Goal: Task Accomplishment & Management: Complete application form

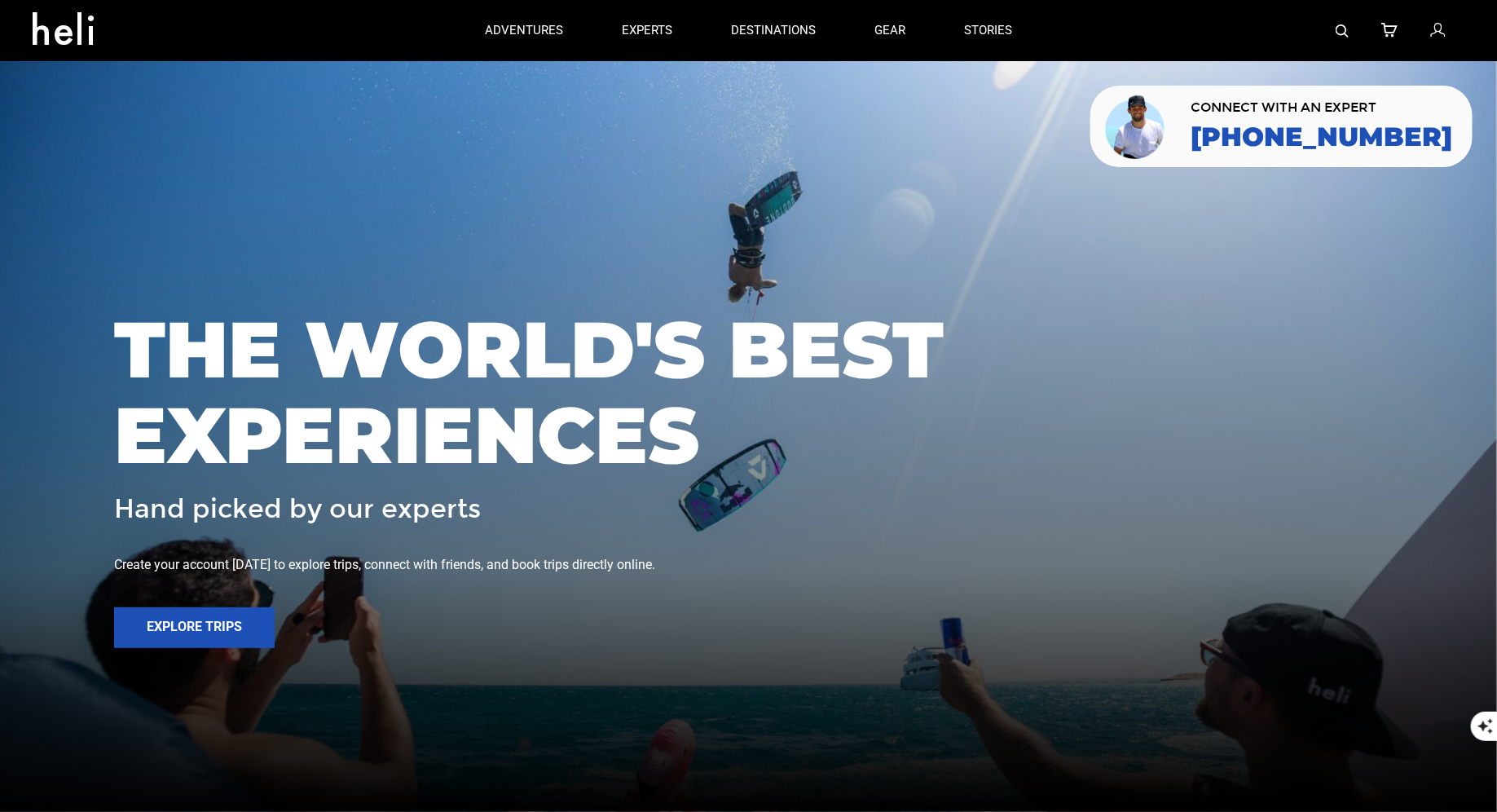
click at [1442, 23] on icon at bounding box center [1438, 31] width 15 height 21
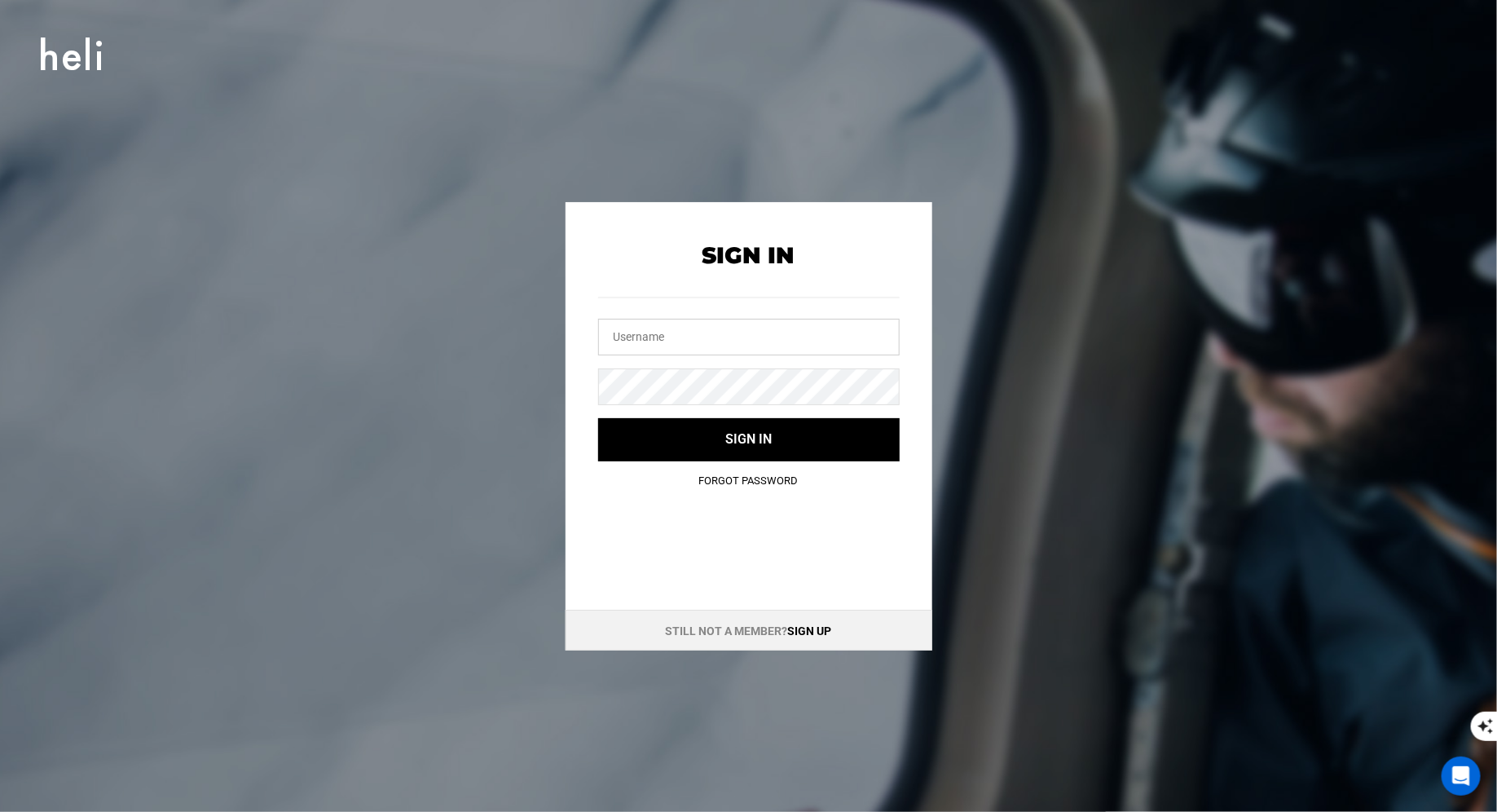
type input "[EMAIL_ADDRESS][DOMAIN_NAME]"
drag, startPoint x: 774, startPoint y: 336, endPoint x: 543, endPoint y: 318, distance: 231.7
click at [552, 321] on div "Sign In [EMAIL_ADDRESS][DOMAIN_NAME] Sign in Forgot Password Still not a member…" at bounding box center [749, 426] width 734 height 448
click at [593, 383] on div "Sign In Sign in Forgot Password" at bounding box center [749, 353] width 366 height 302
click at [663, 345] on input "text" at bounding box center [748, 336] width 301 height 37
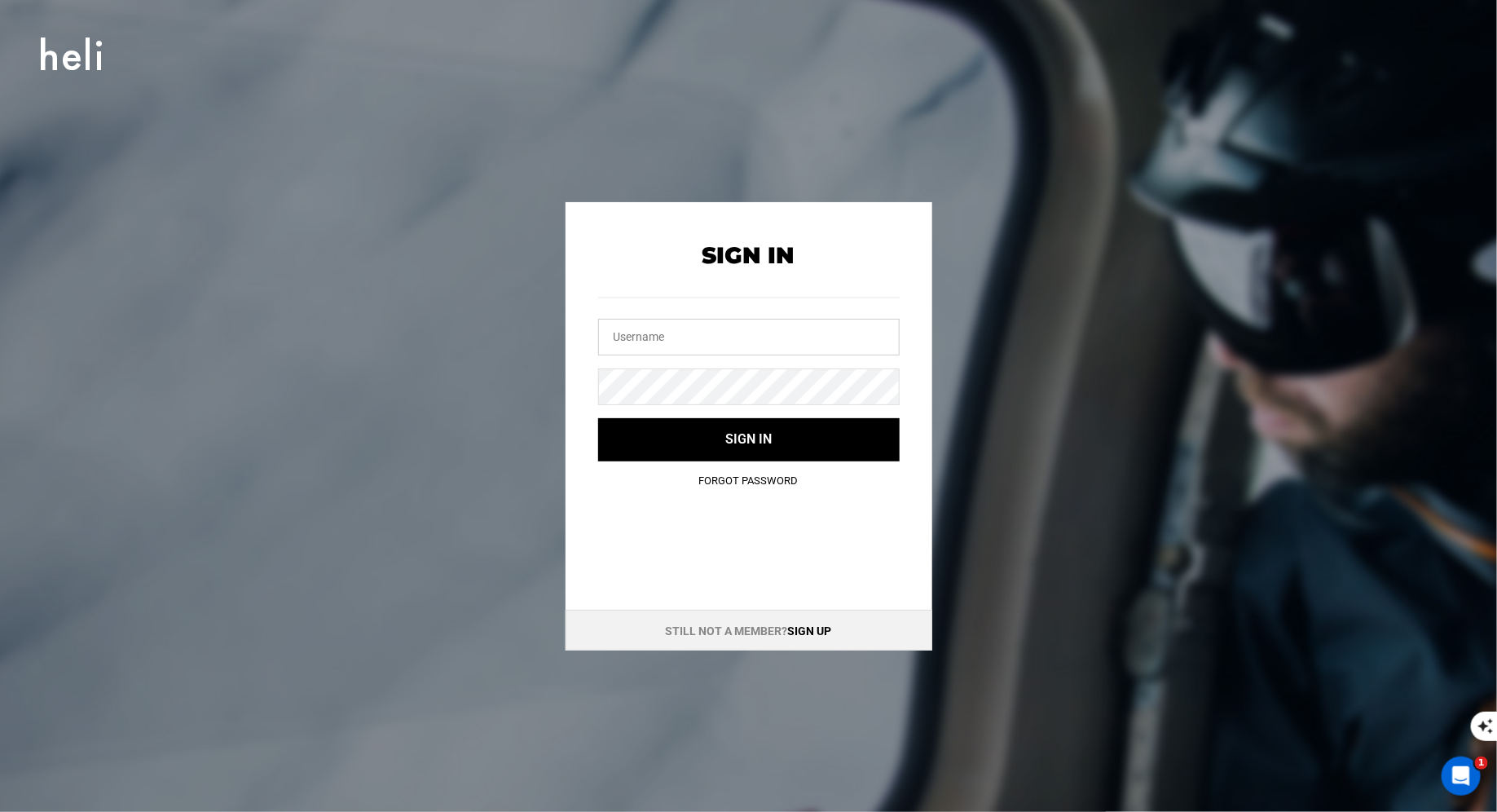
click at [659, 345] on input "text" at bounding box center [748, 336] width 301 height 37
type input "[EMAIL_ADDRESS][DOMAIN_NAME]"
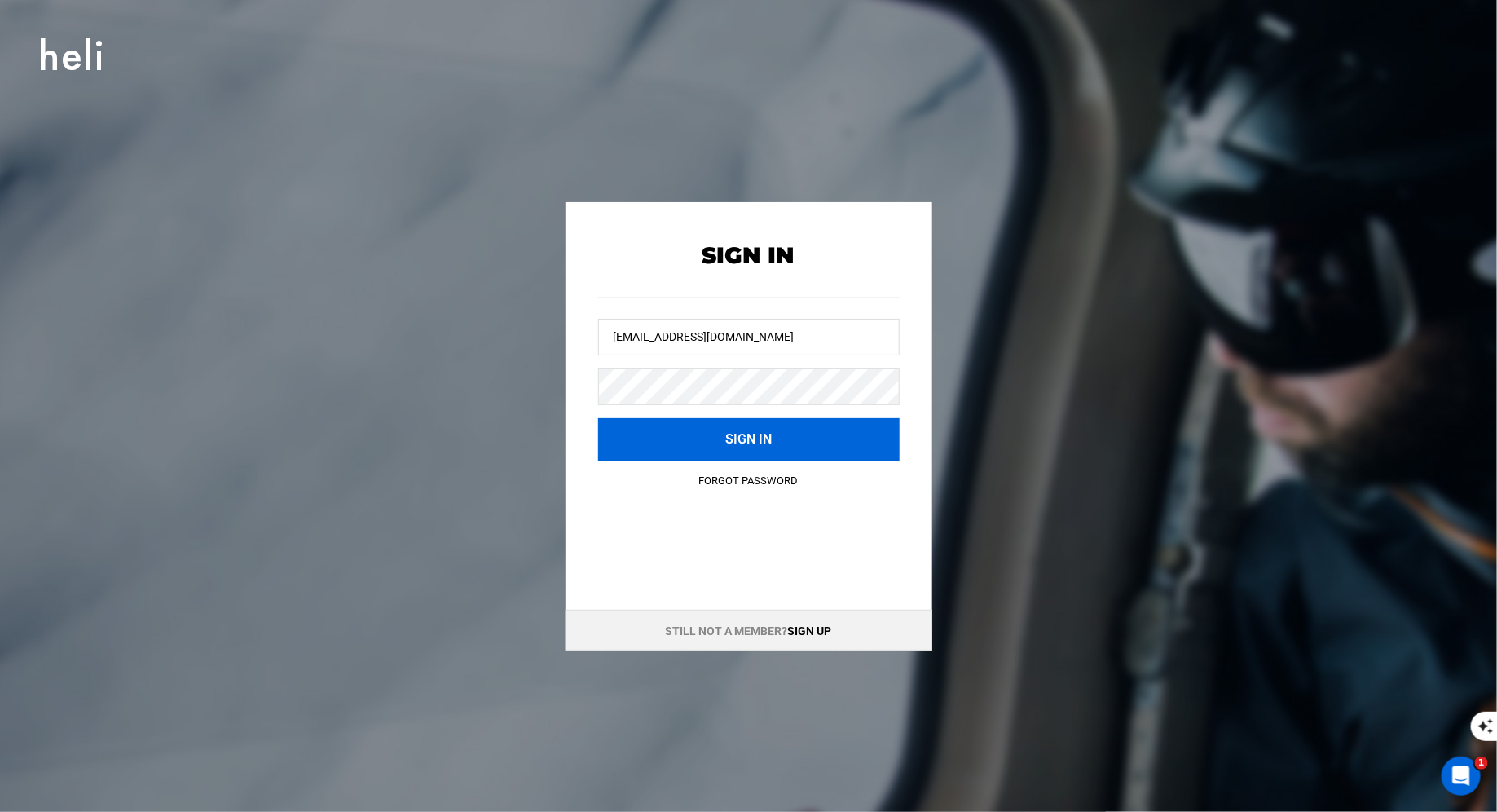
click at [721, 439] on button "Sign in" at bounding box center [748, 440] width 301 height 43
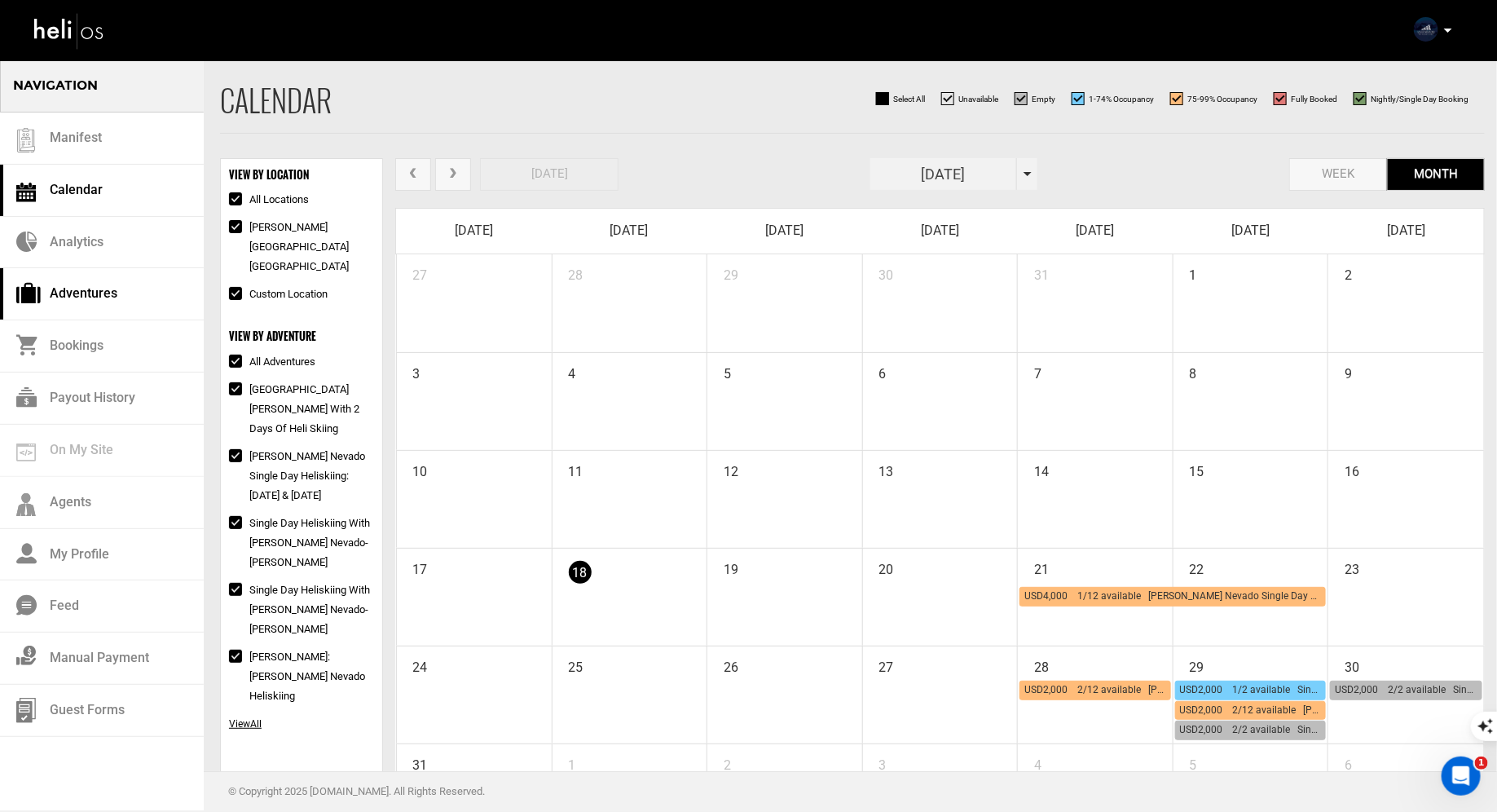
click at [122, 299] on link "Adventures" at bounding box center [102, 294] width 204 height 52
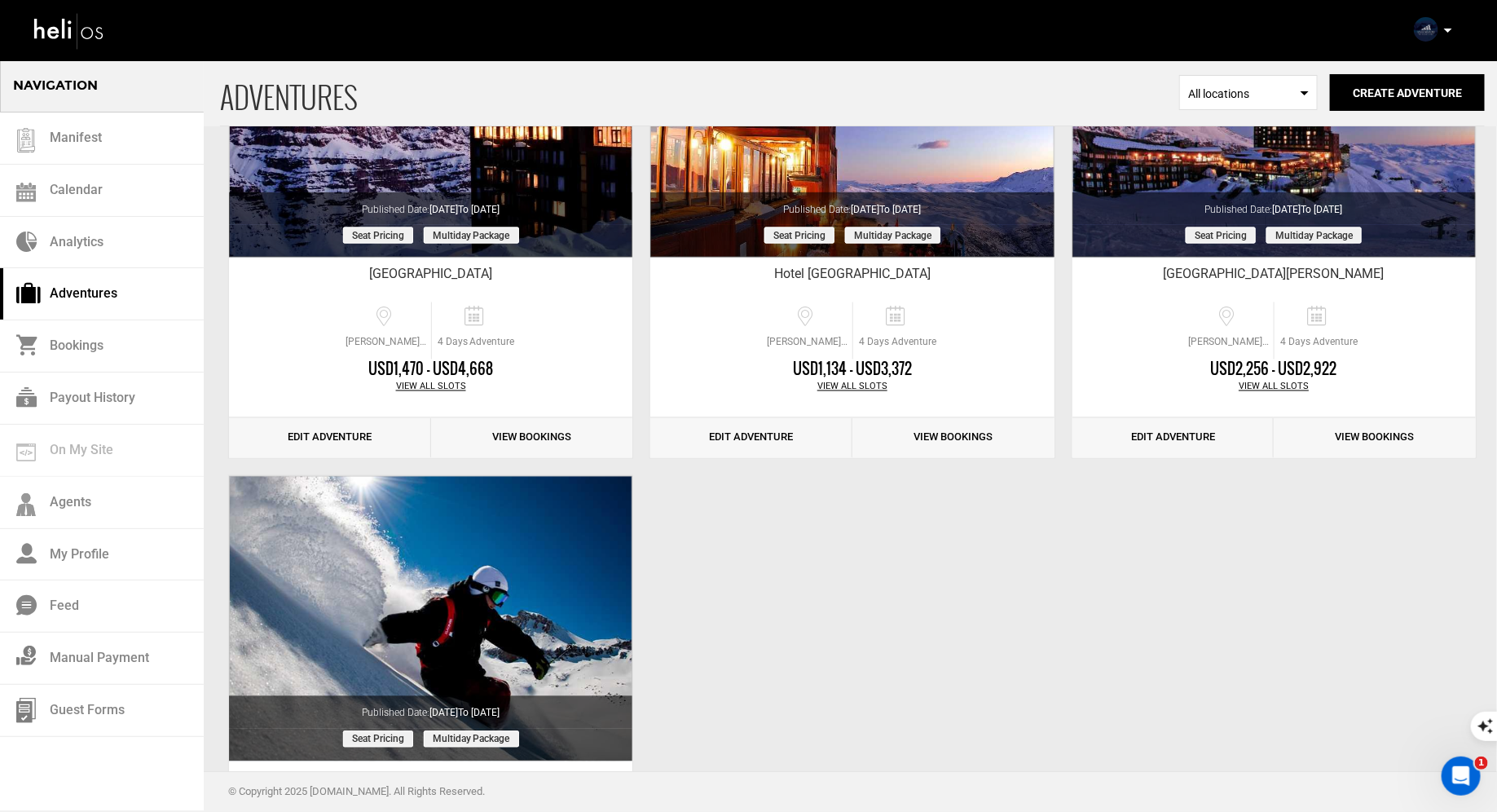
scroll to position [1466, 0]
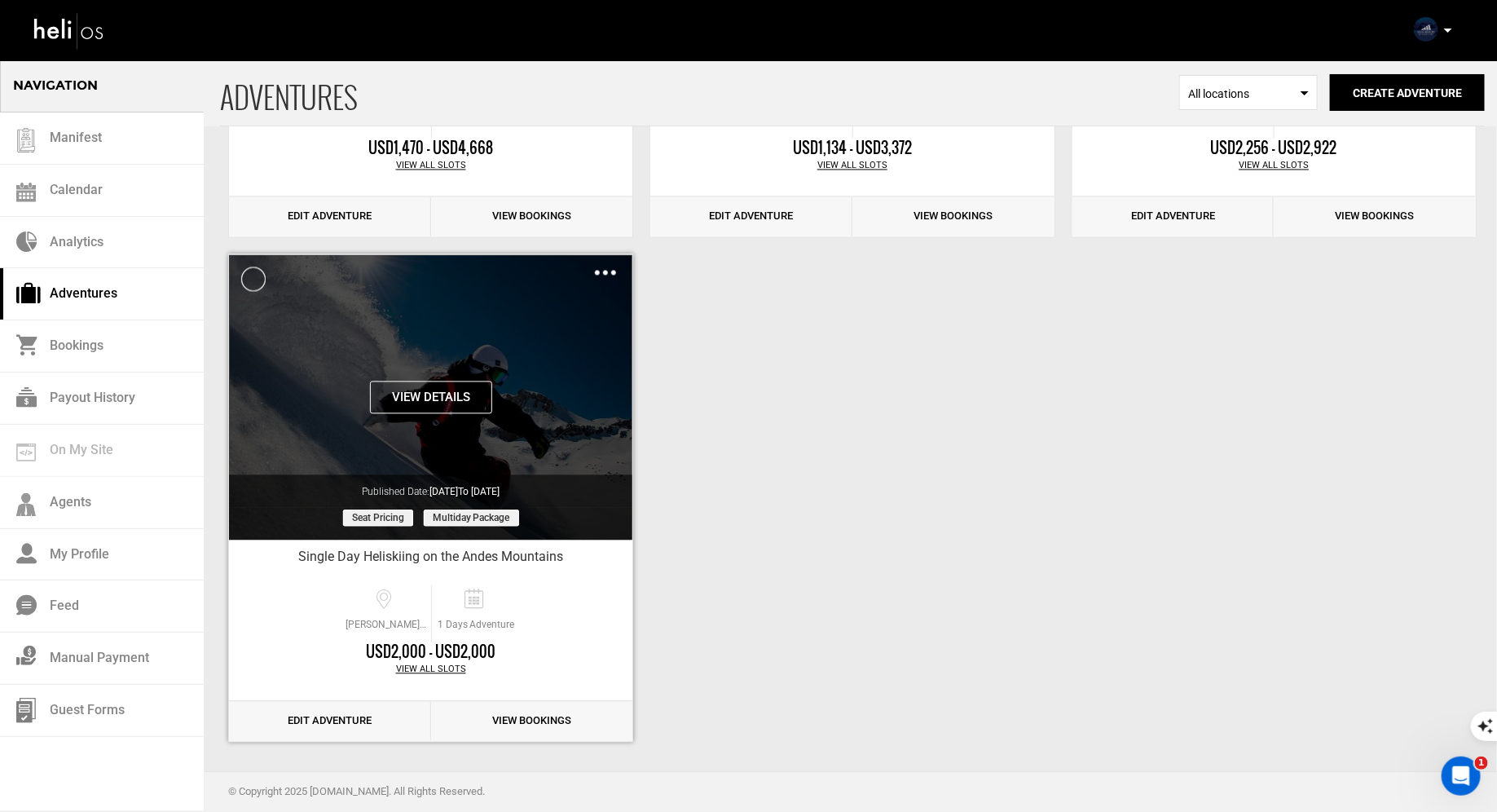
click at [602, 271] on img at bounding box center [605, 273] width 21 height 5
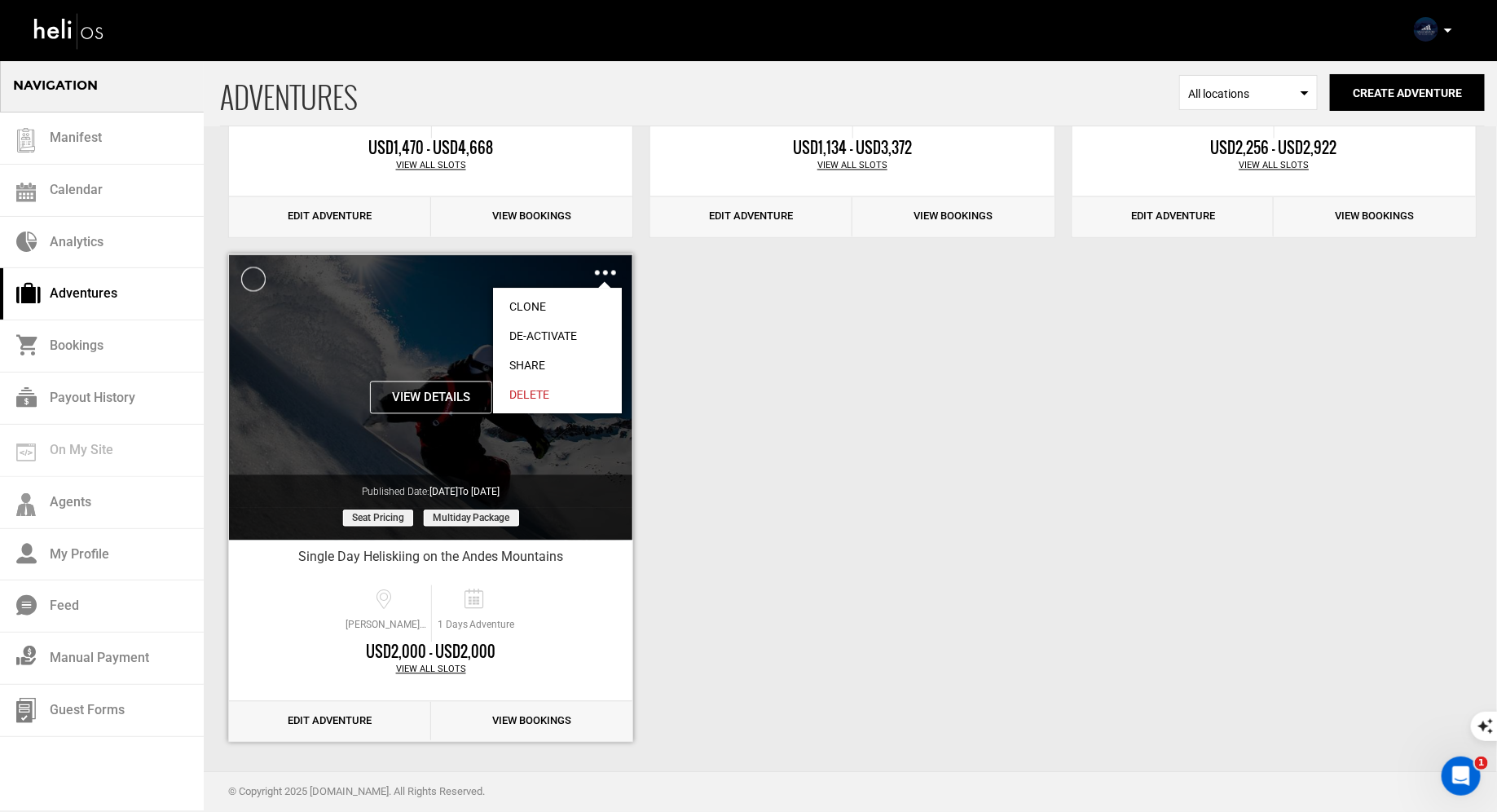
click at [534, 307] on link "Clone" at bounding box center [557, 307] width 128 height 29
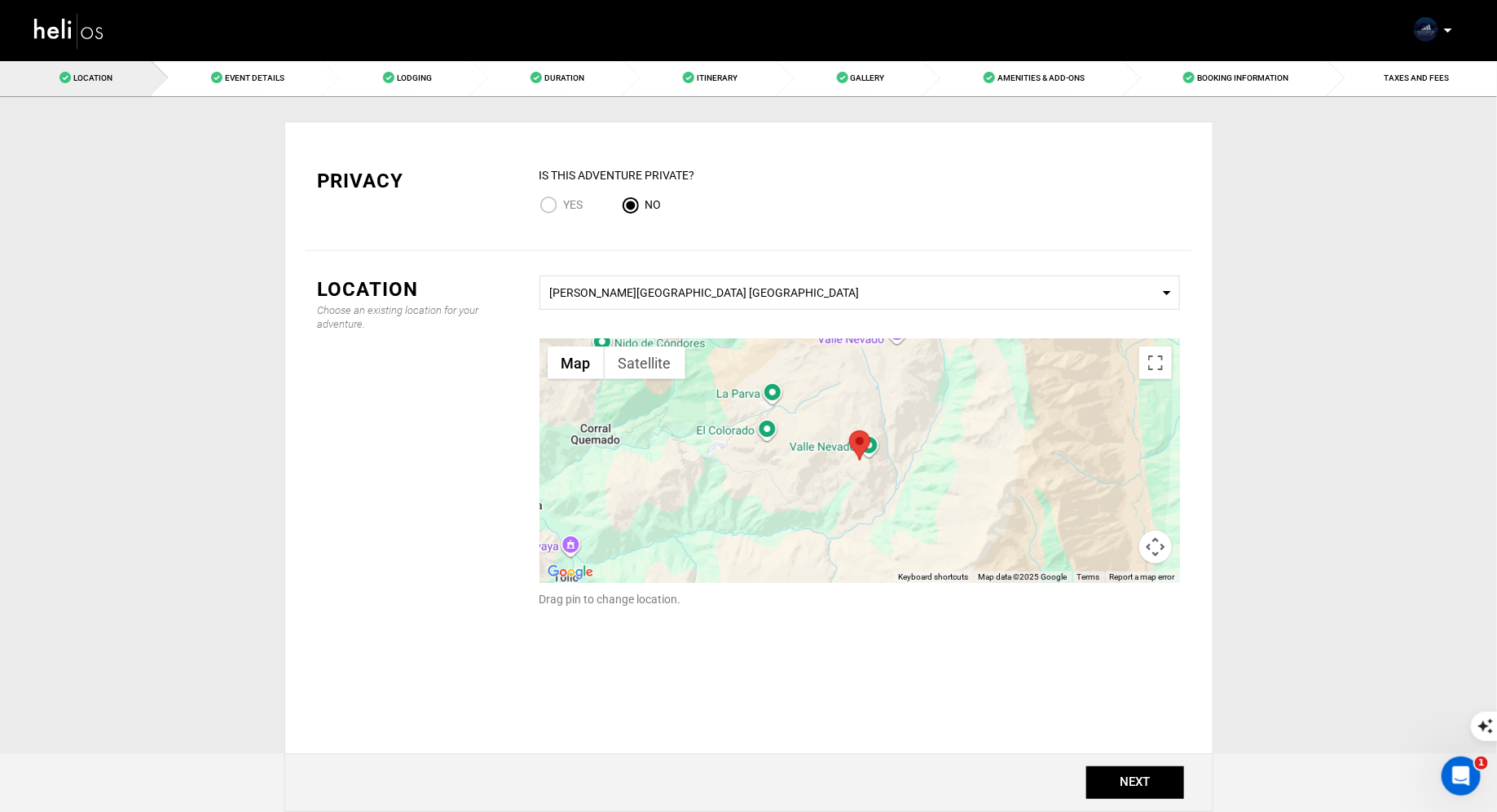
click at [553, 207] on input "Yes" at bounding box center [552, 206] width 25 height 22
radio input "true"
radio input "false"
click at [1145, 779] on button "NEXT" at bounding box center [1135, 782] width 98 height 33
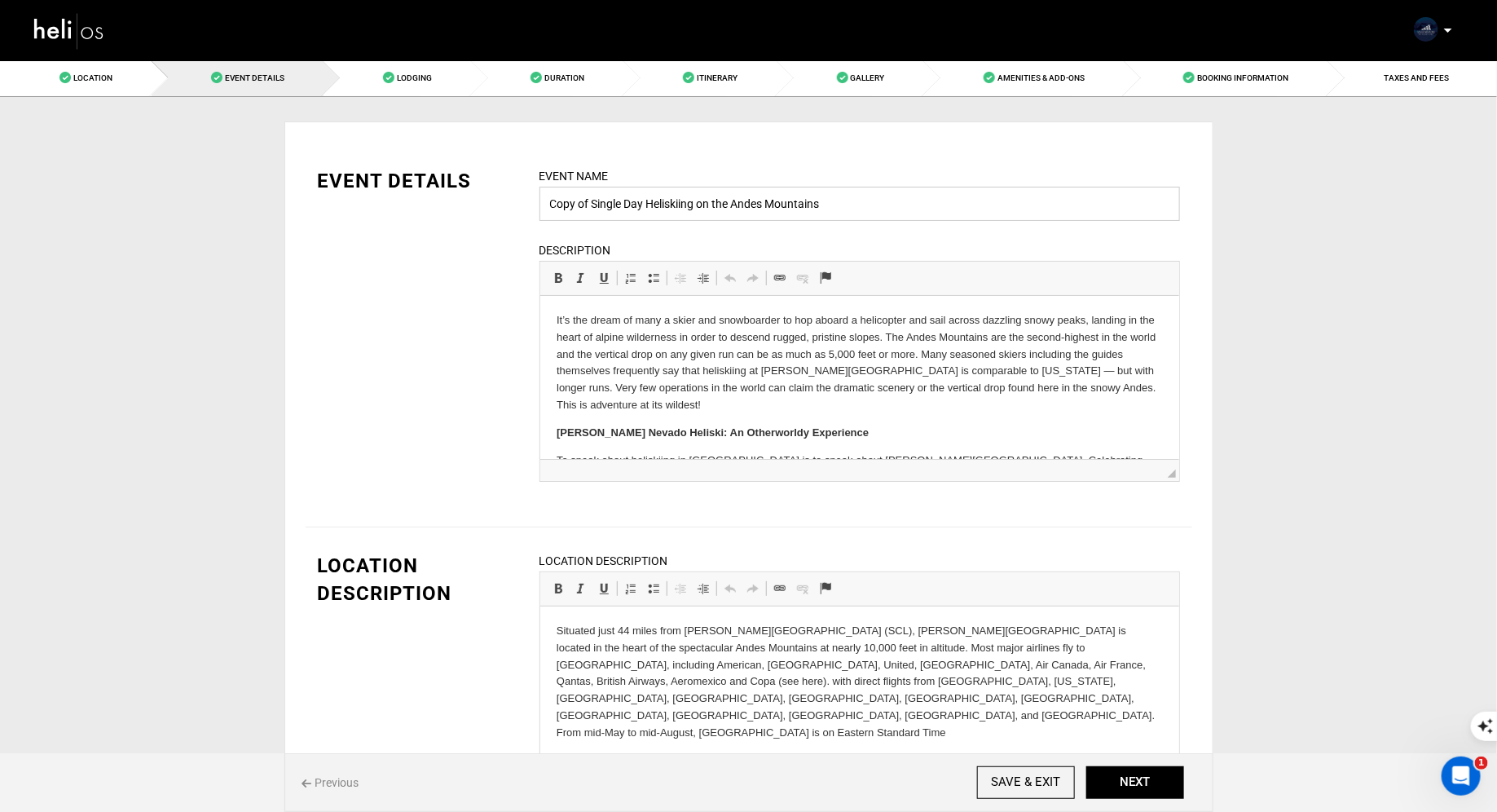
drag, startPoint x: 592, startPoint y: 205, endPoint x: 543, endPoint y: 208, distance: 49.1
click at [546, 207] on input "Copy of Single Day Heliskiing on the Andes Mountains" at bounding box center [859, 204] width 640 height 34
click at [789, 207] on input "Single Day Heliskiing on the Andes Mountains" at bounding box center [859, 204] width 640 height 34
type input "Single Day Heliskiing on the Andes Mountains- [PERSON_NAME]"
click at [961, 499] on div "Event Name Single Day Heliskiing on the Andes Mountains- [PERSON_NAME] Event na…" at bounding box center [859, 334] width 665 height 335
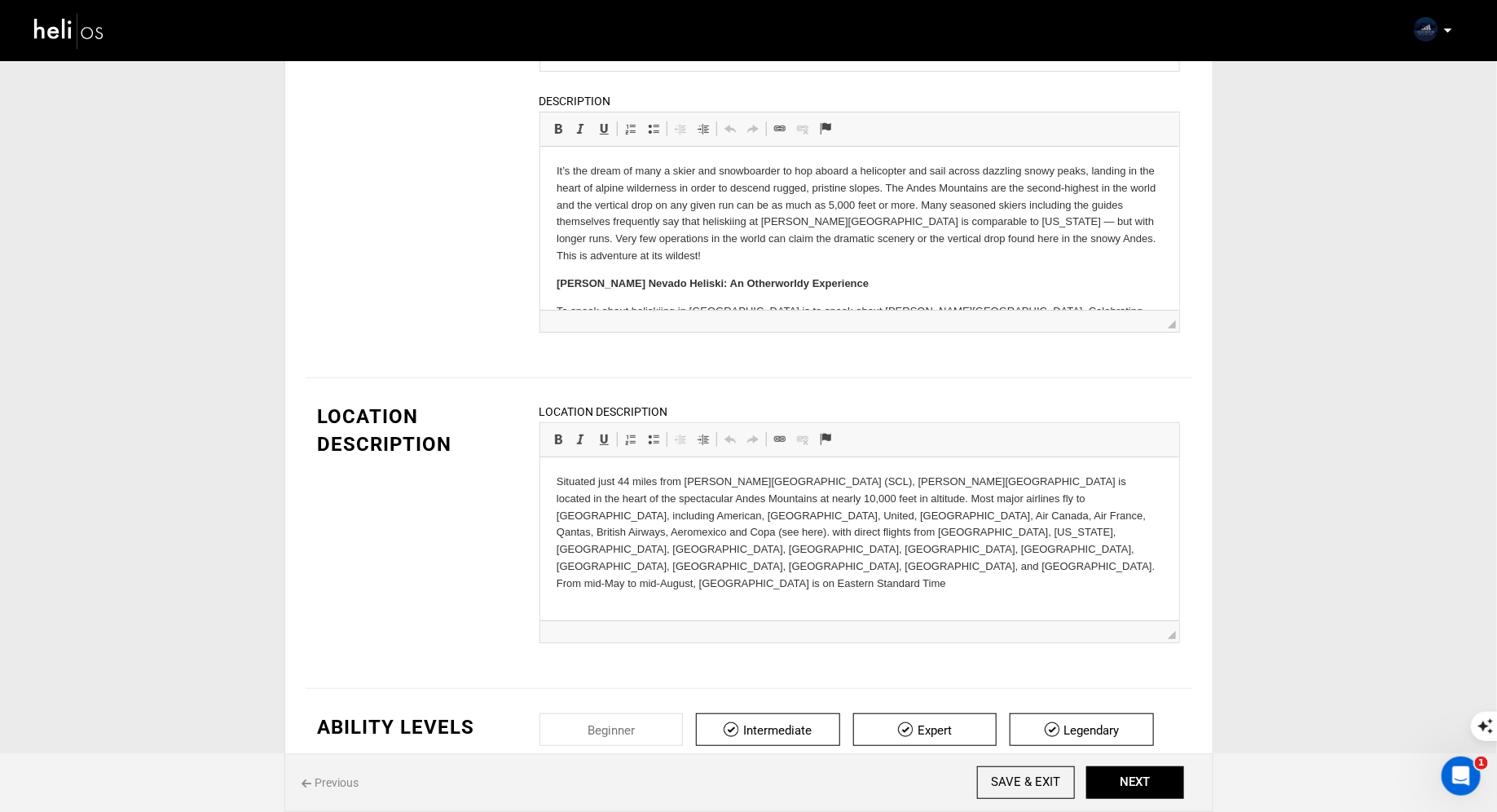
scroll to position [152, 0]
click at [1135, 783] on button "NEXT" at bounding box center [1135, 782] width 98 height 33
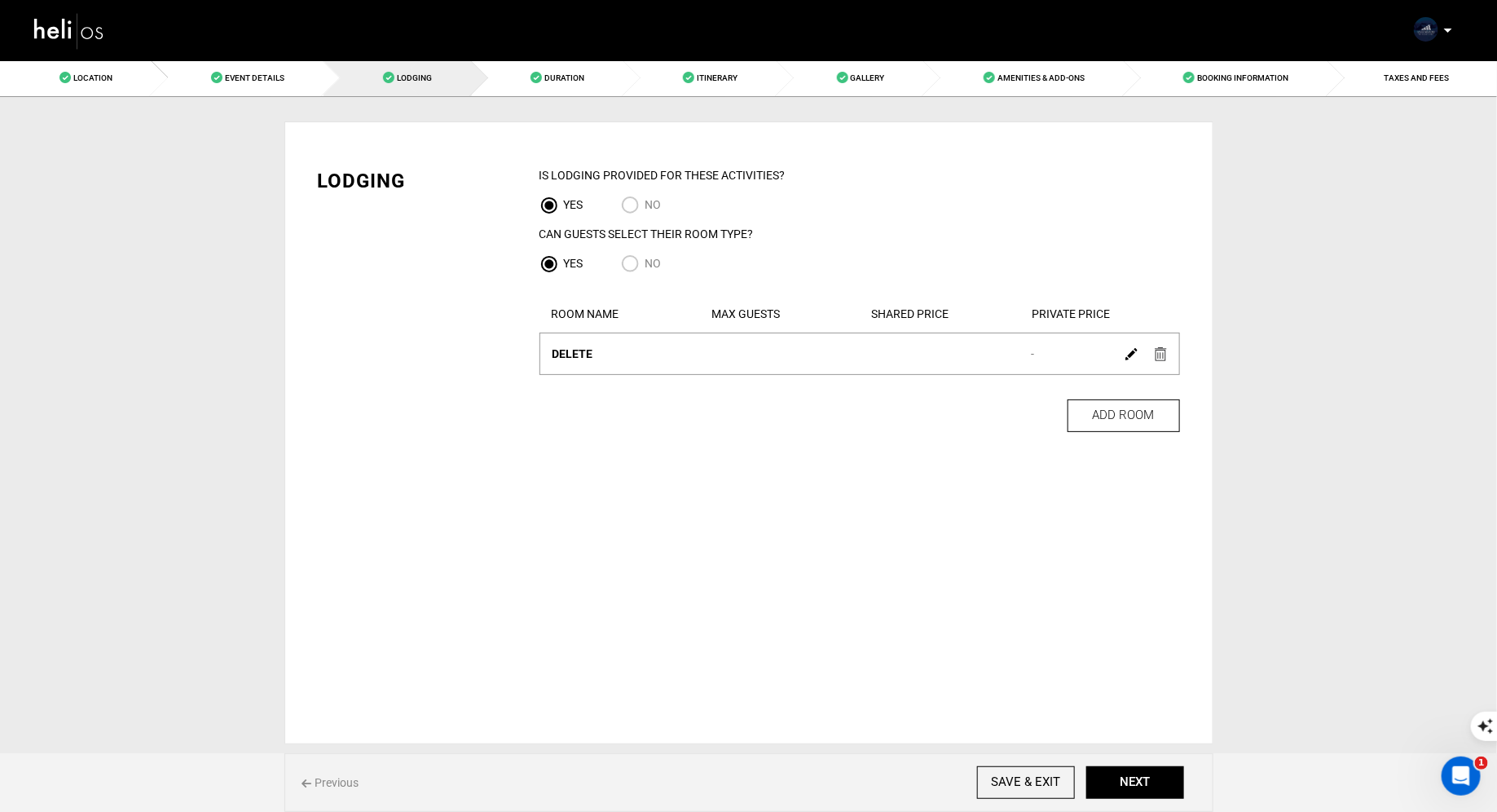
click at [1165, 356] on img at bounding box center [1161, 354] width 12 height 14
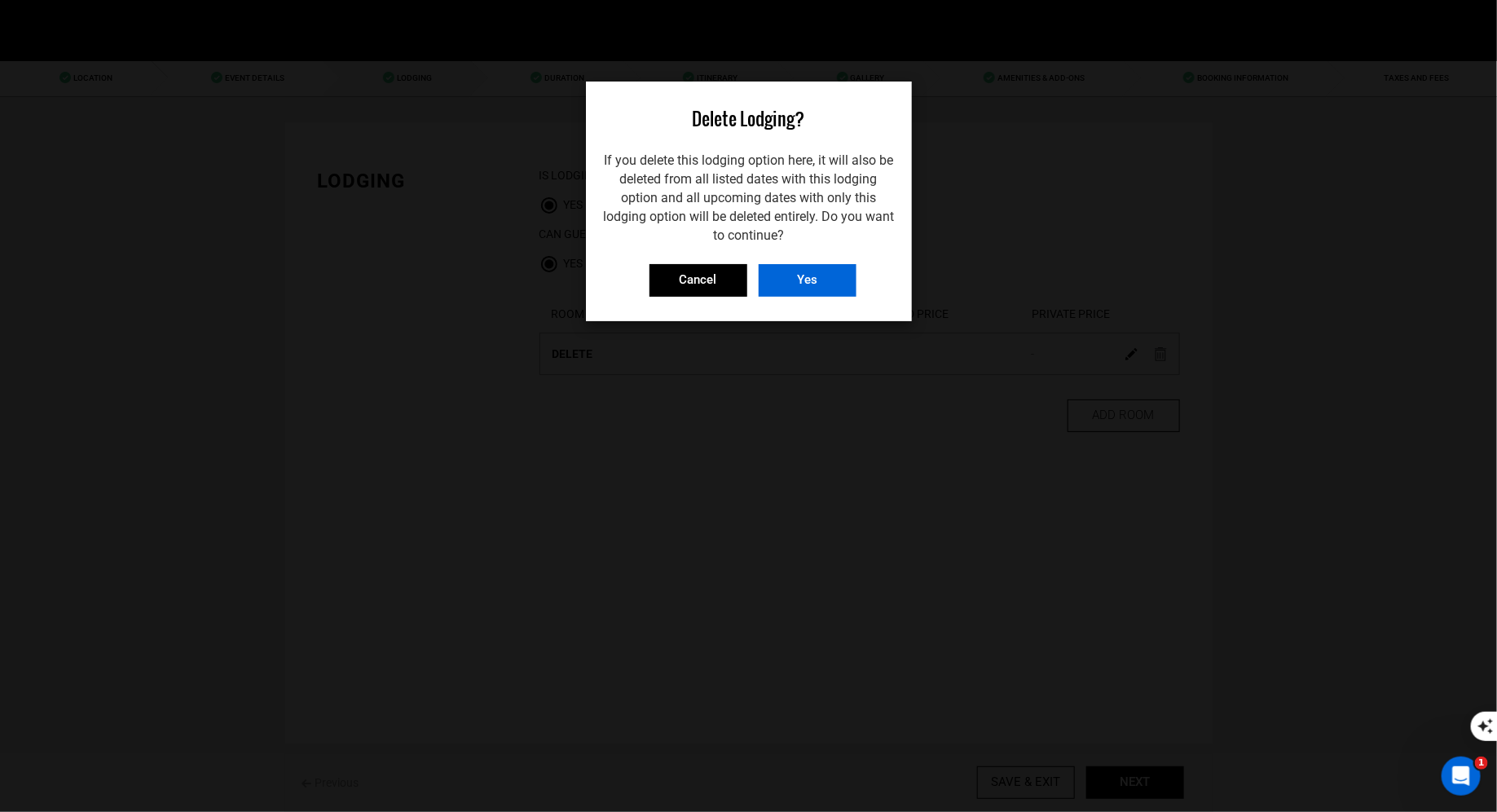
click at [774, 291] on input "Yes" at bounding box center [808, 280] width 98 height 33
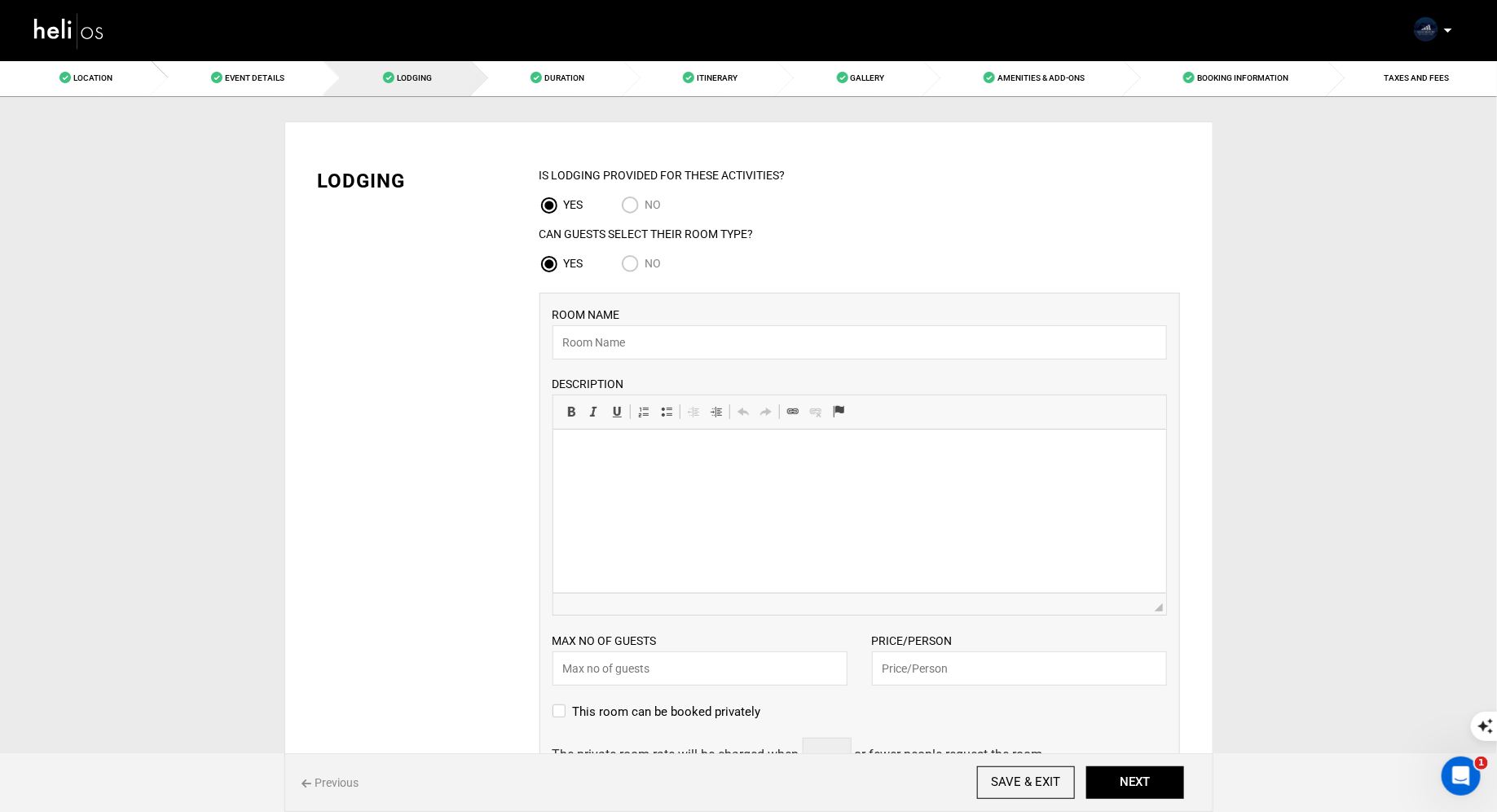
click at [630, 269] on input "No" at bounding box center [634, 264] width 25 height 22
radio input "true"
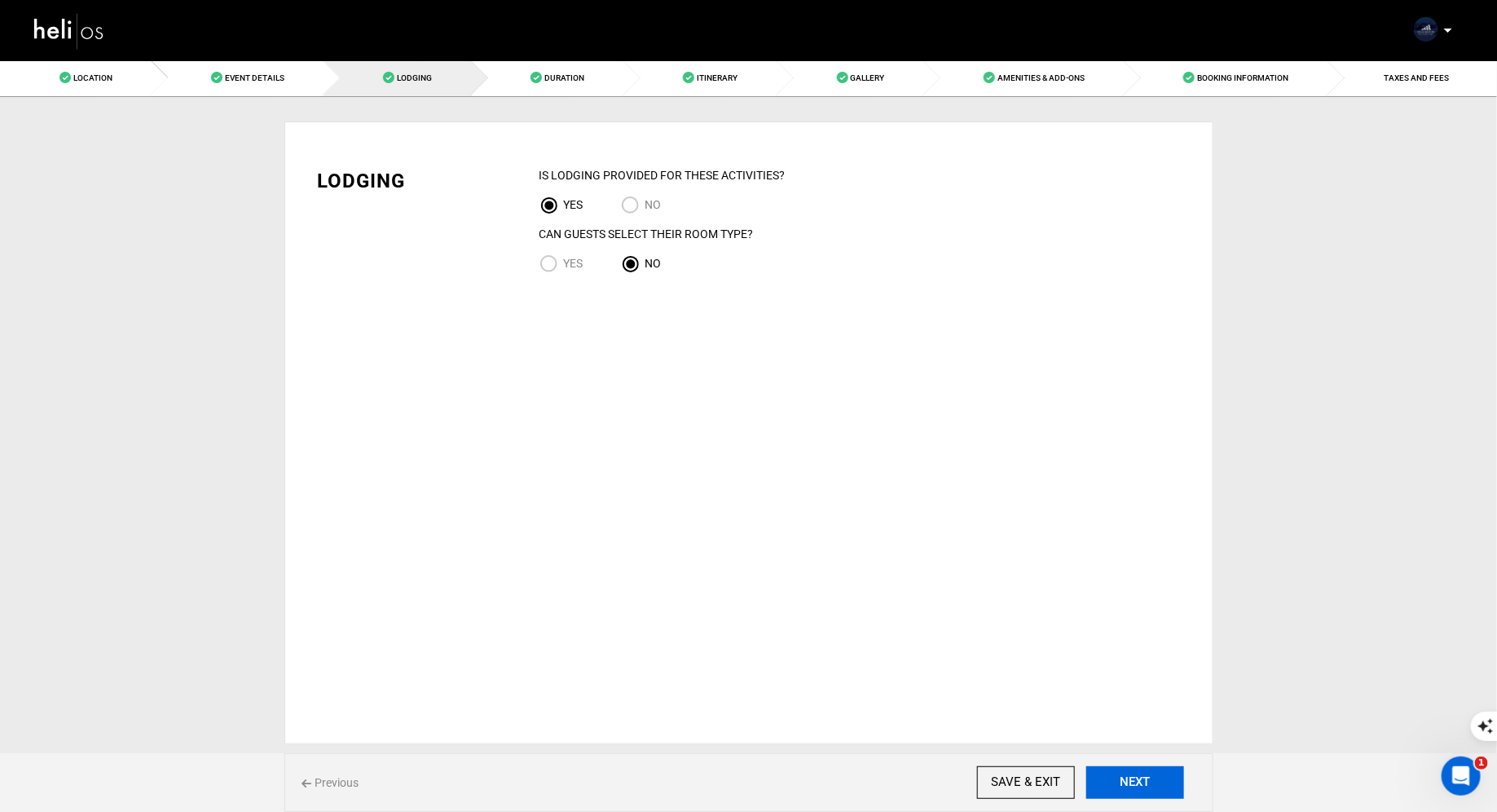
click at [1116, 773] on button "NEXT" at bounding box center [1135, 782] width 98 height 33
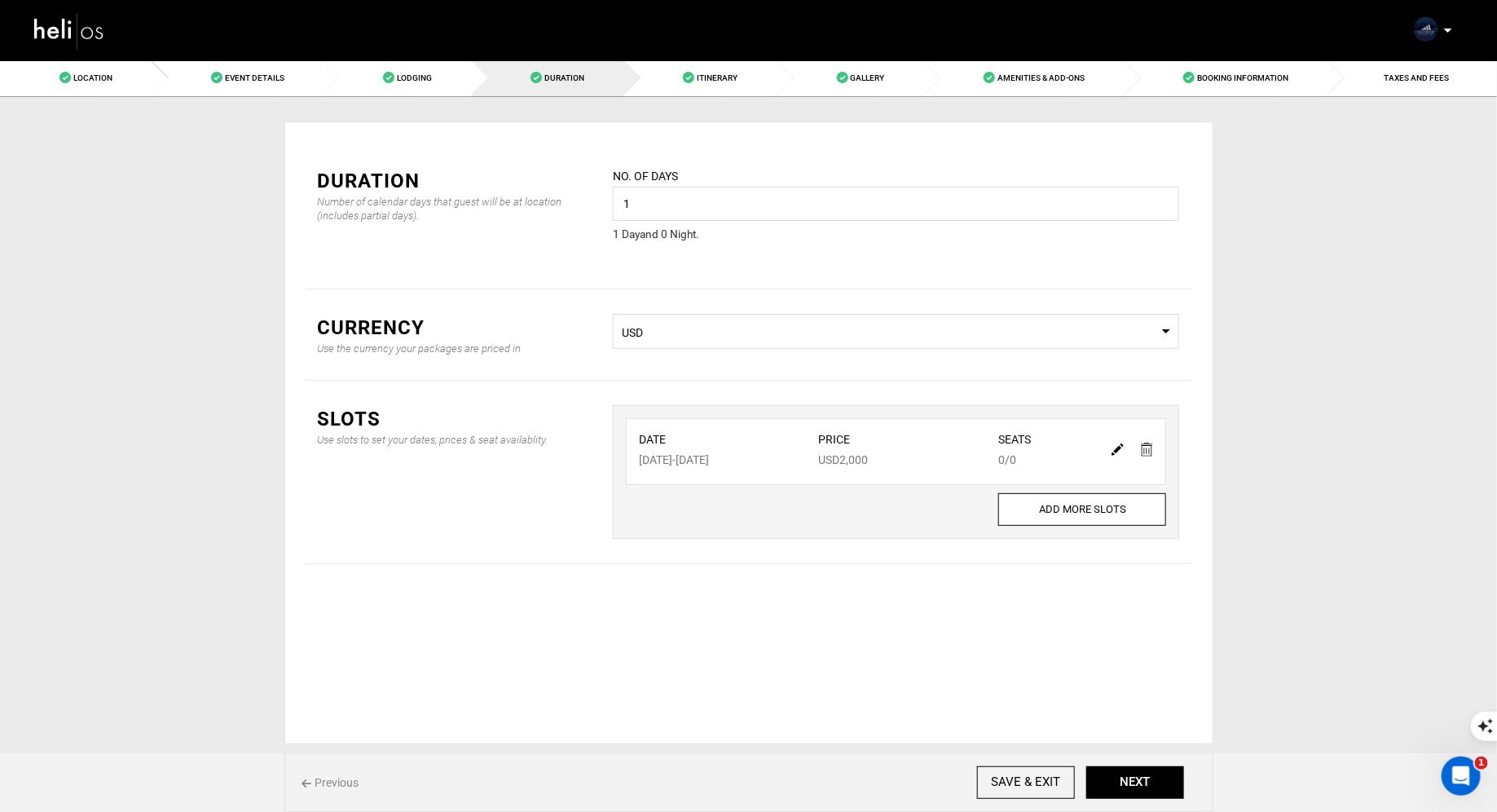
click at [1118, 450] on img at bounding box center [1117, 448] width 12 height 12
type input "[DATE]"
type input "2000"
type input "0"
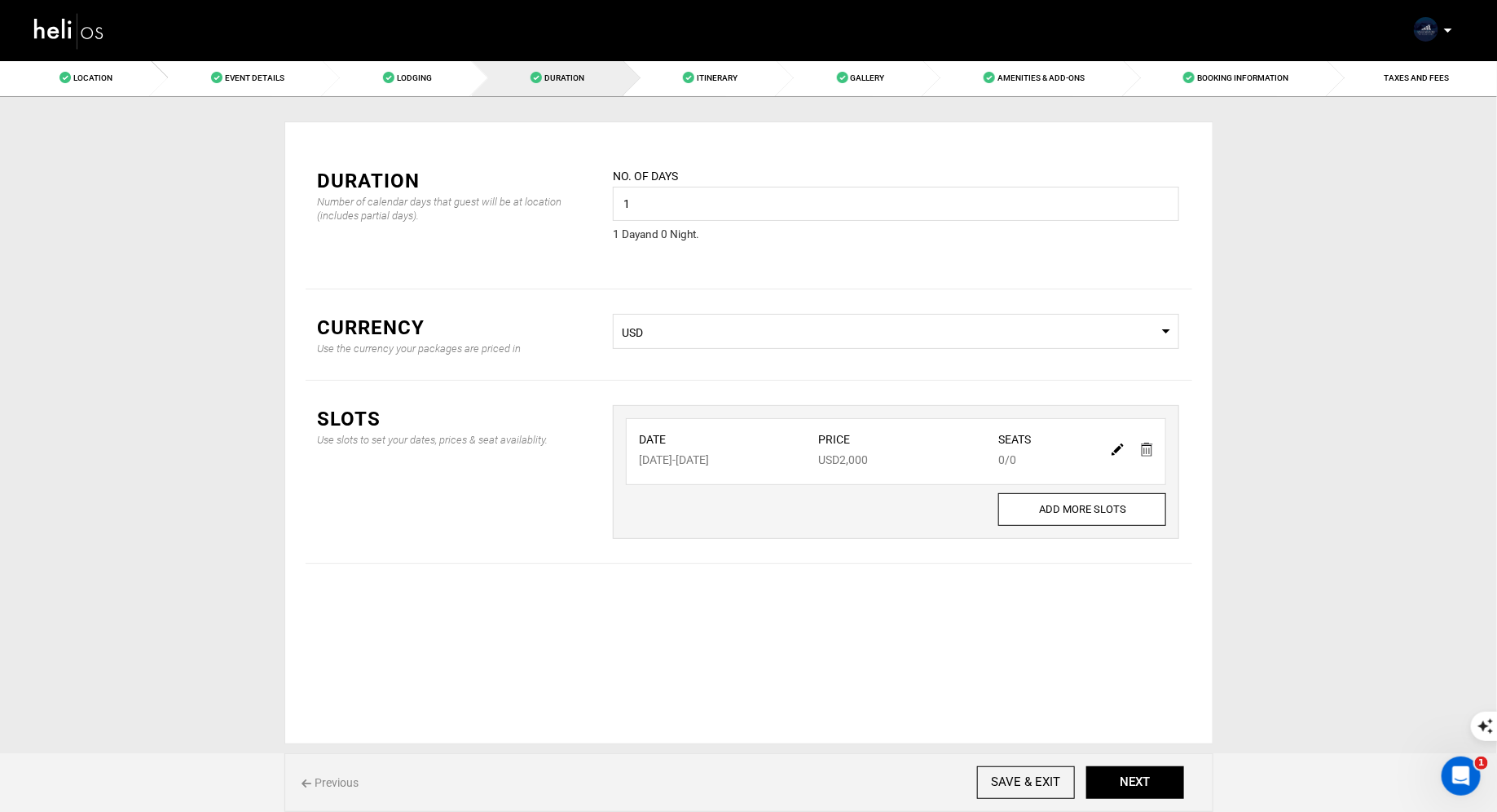
type input "0"
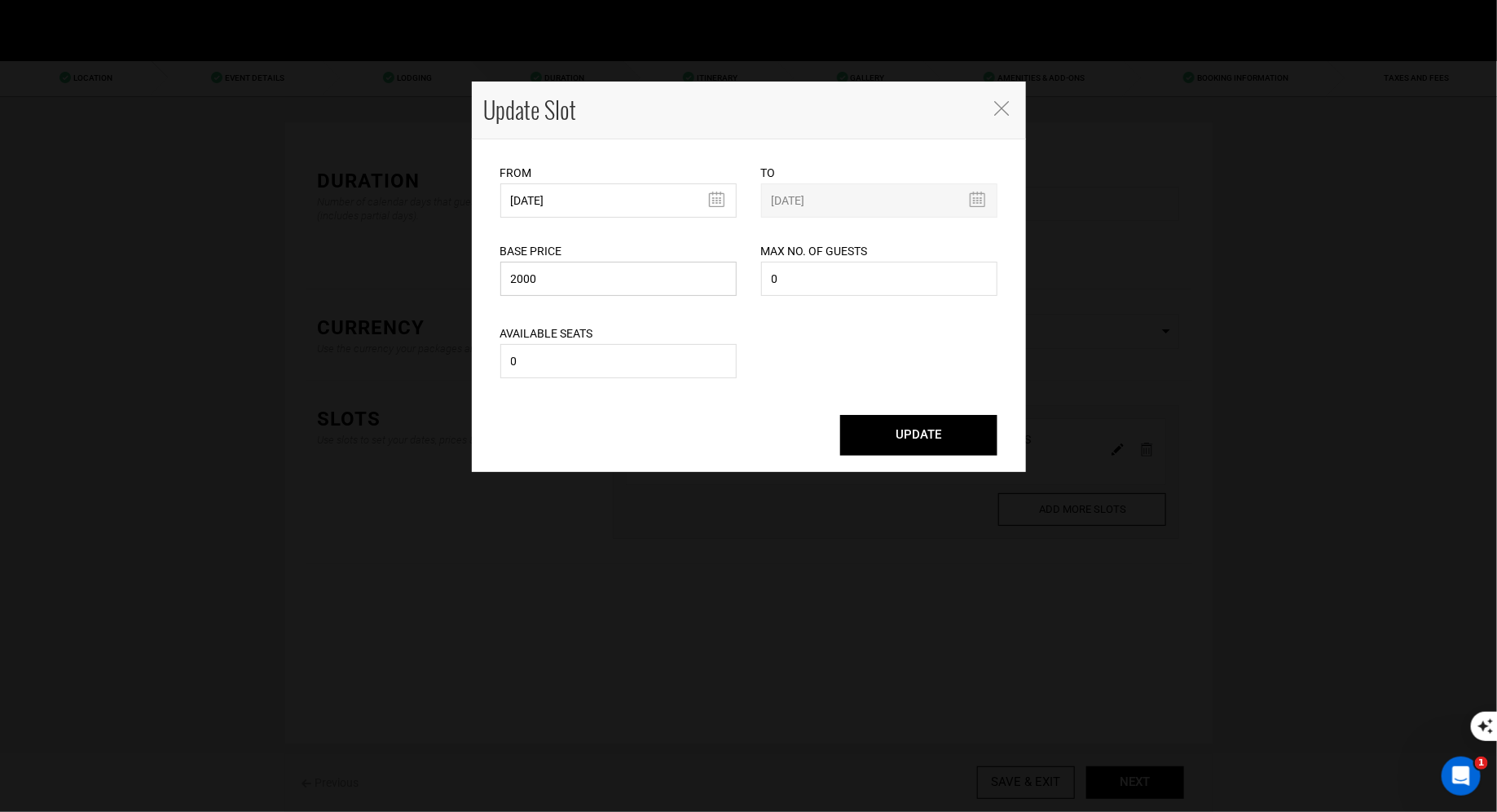
click at [648, 275] on input "2000" at bounding box center [619, 279] width 236 height 34
click at [640, 204] on input "[DATE]" at bounding box center [619, 200] width 236 height 34
click at [582, 384] on td "27" at bounding box center [590, 382] width 25 height 25
type input "[DATE]"
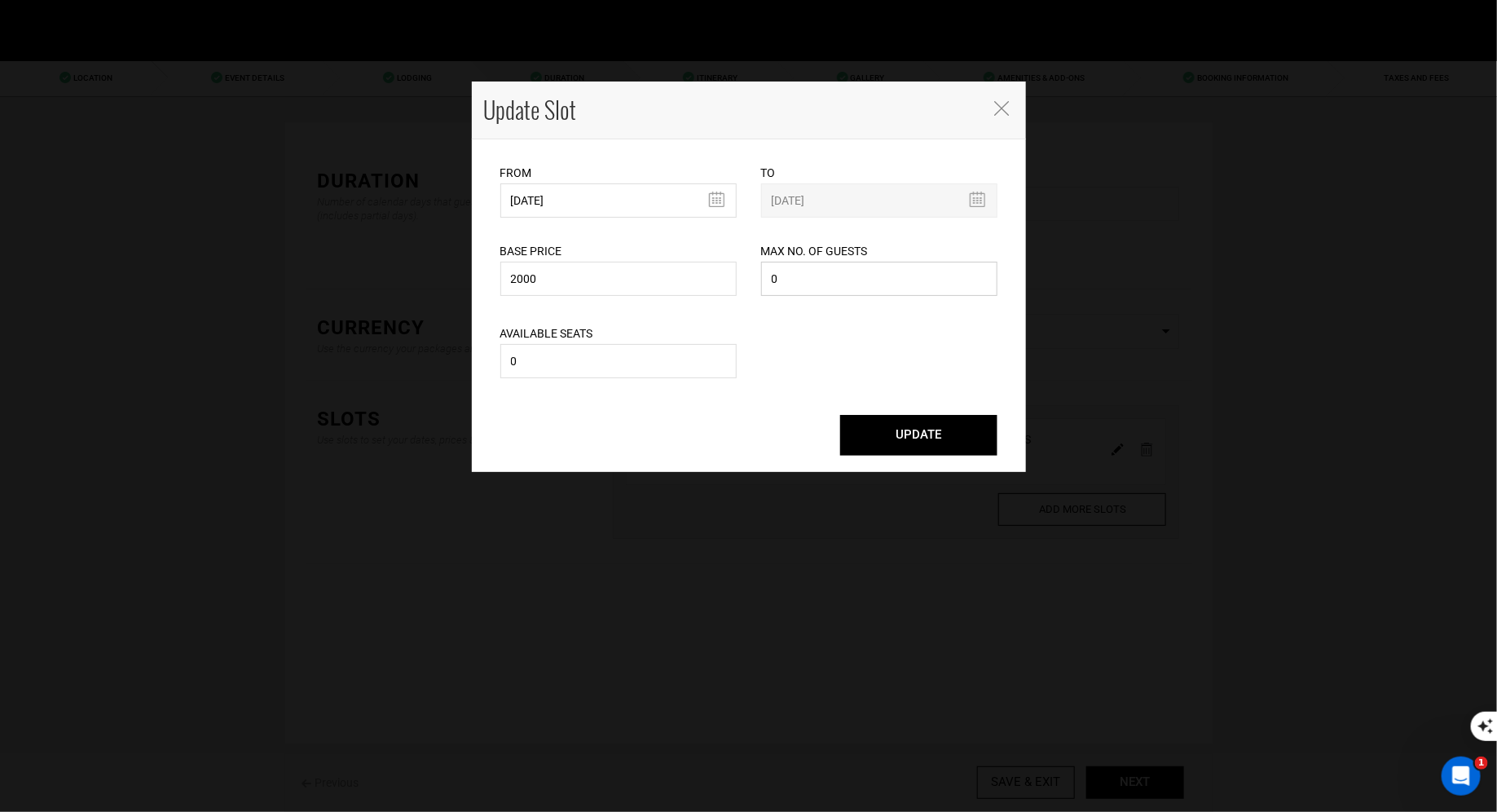
click at [814, 272] on input "0" at bounding box center [879, 279] width 236 height 34
type input "2"
click at [617, 364] on input "0" at bounding box center [619, 361] width 236 height 34
type input "2"
click at [873, 435] on button "UPDATE" at bounding box center [919, 434] width 158 height 41
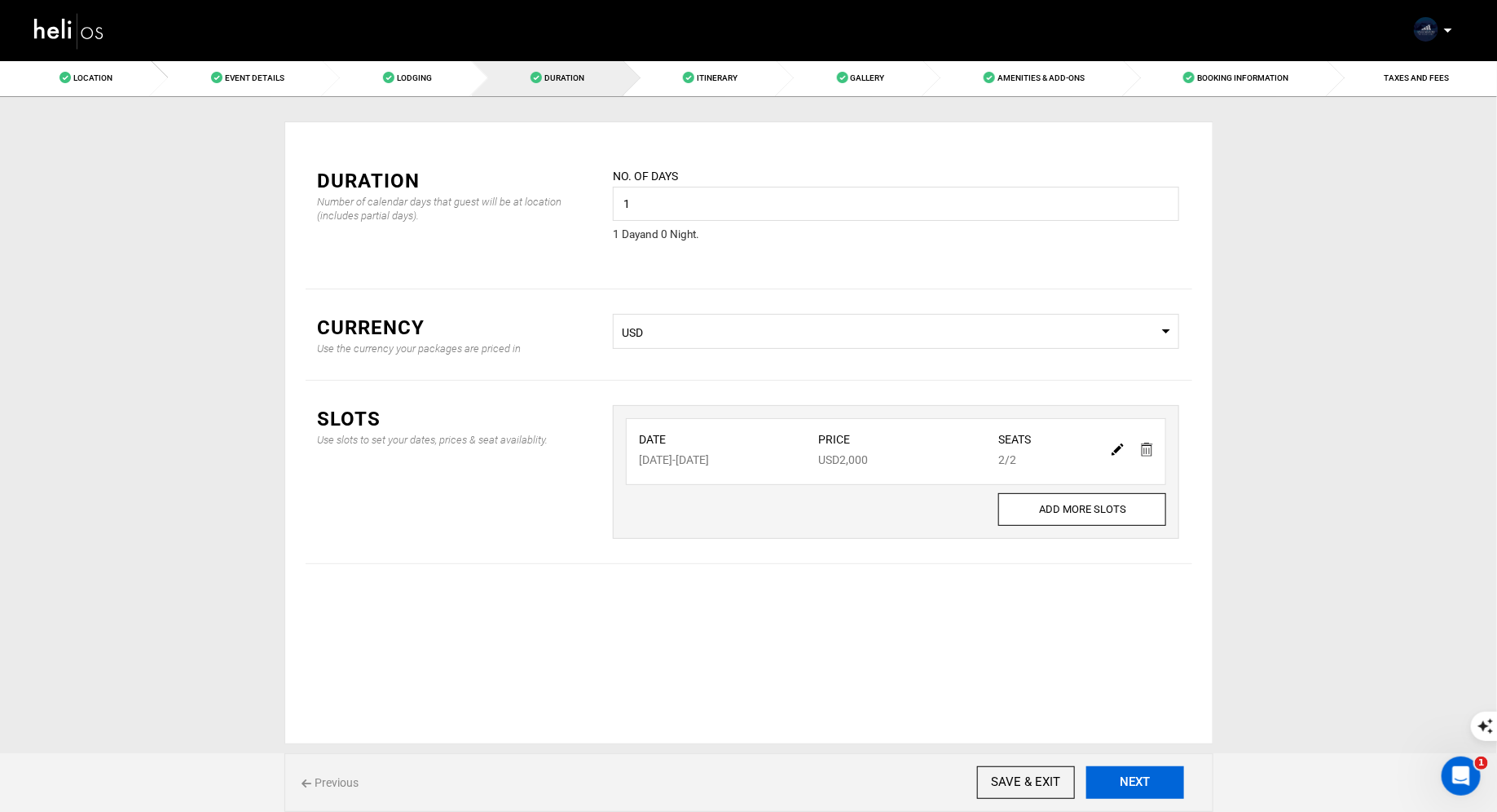
click at [1135, 789] on button "NEXT" at bounding box center [1135, 782] width 98 height 33
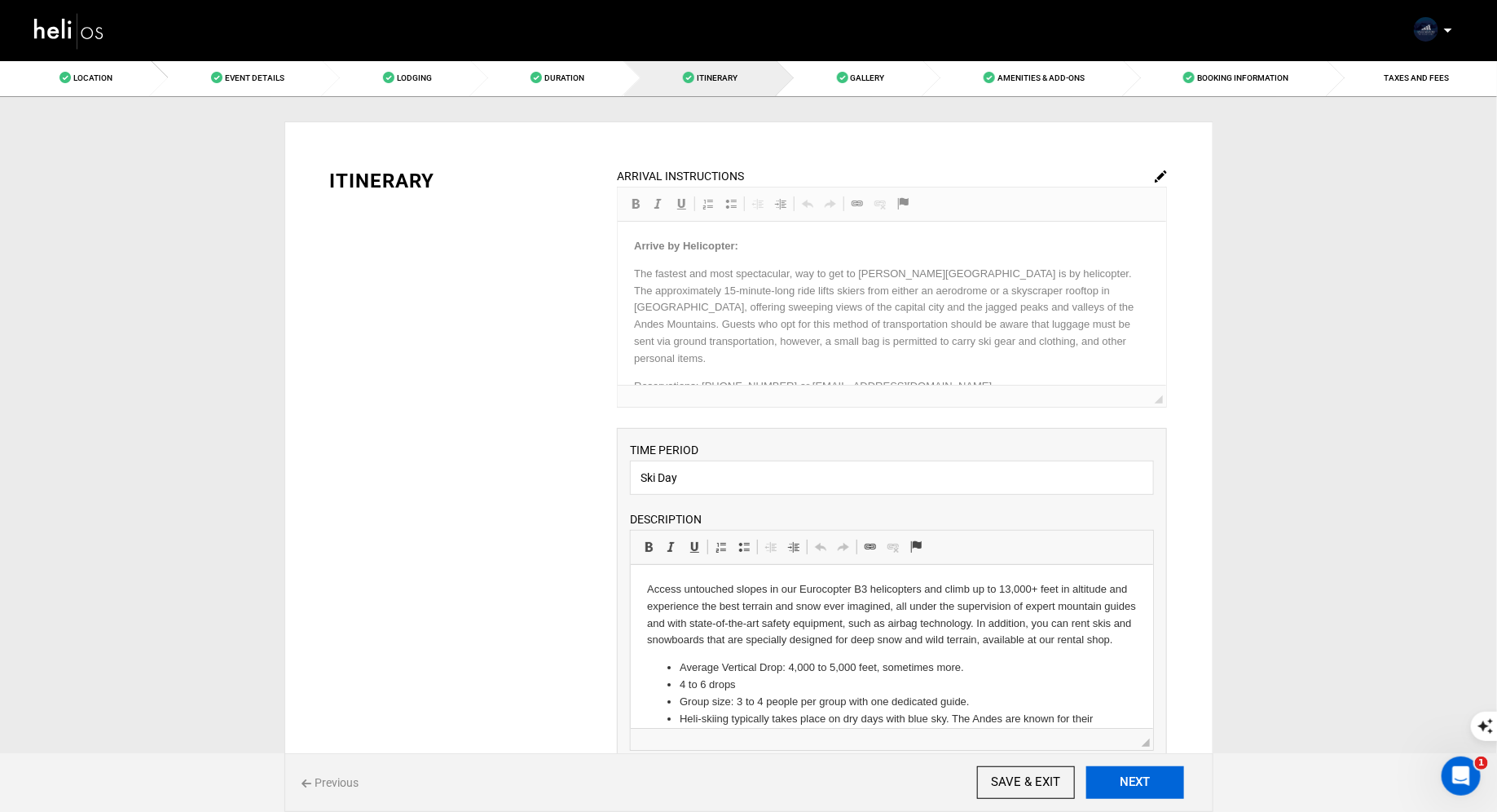
click at [1135, 789] on button "NEXT" at bounding box center [1135, 782] width 98 height 33
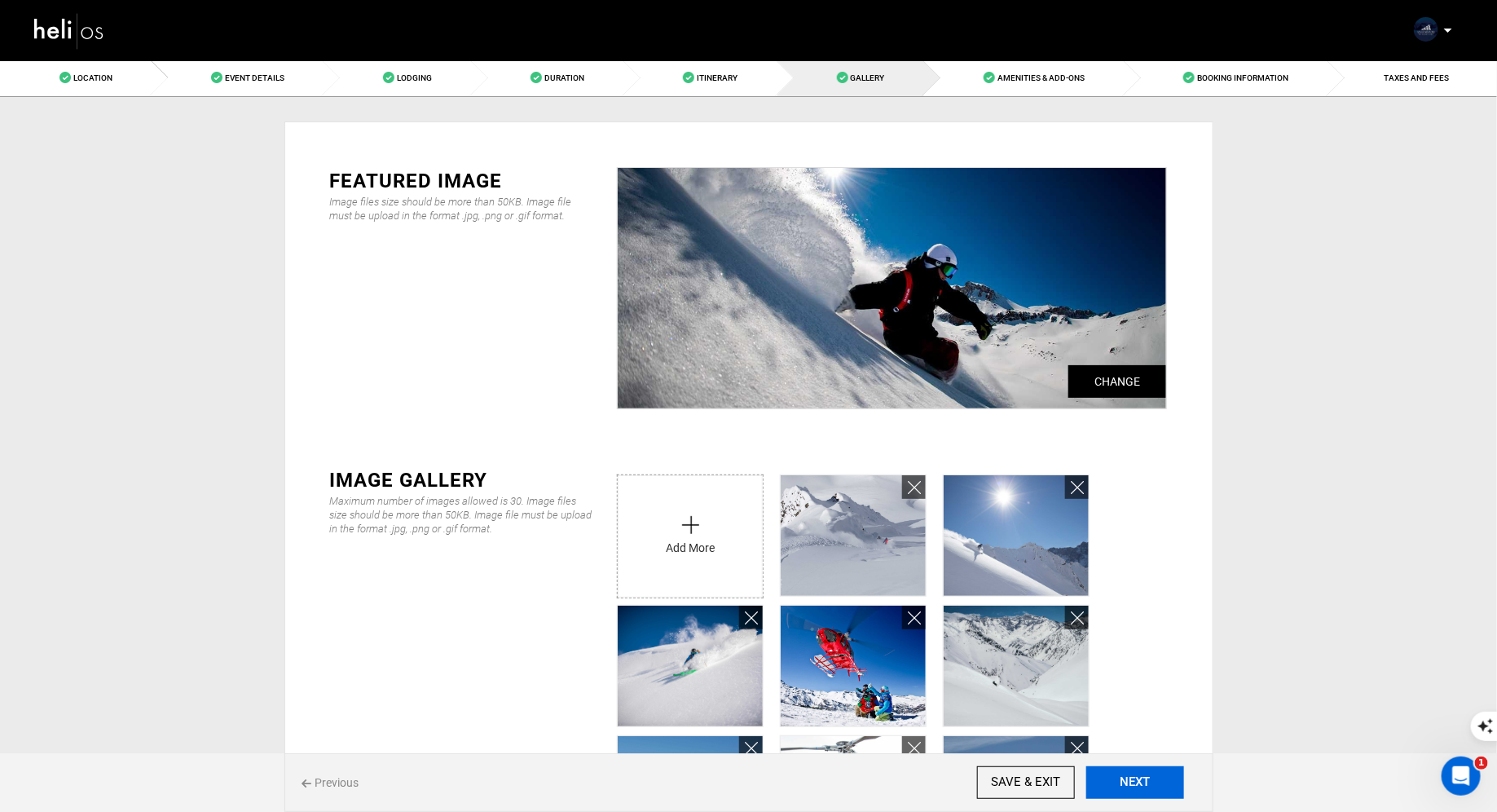
click at [1135, 789] on button "NEXT" at bounding box center [1135, 782] width 98 height 33
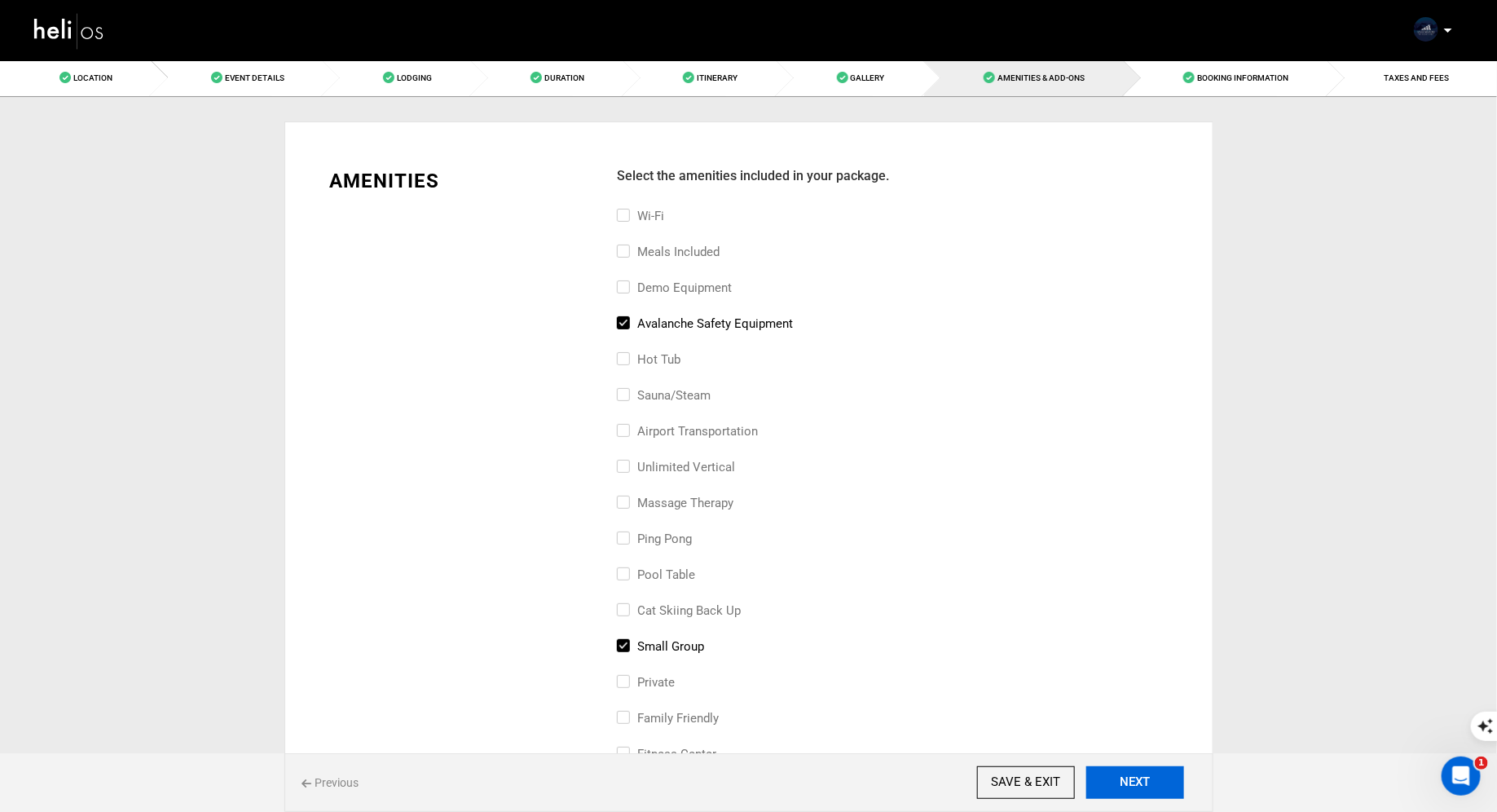
click at [1135, 789] on button "NEXT" at bounding box center [1135, 782] width 98 height 33
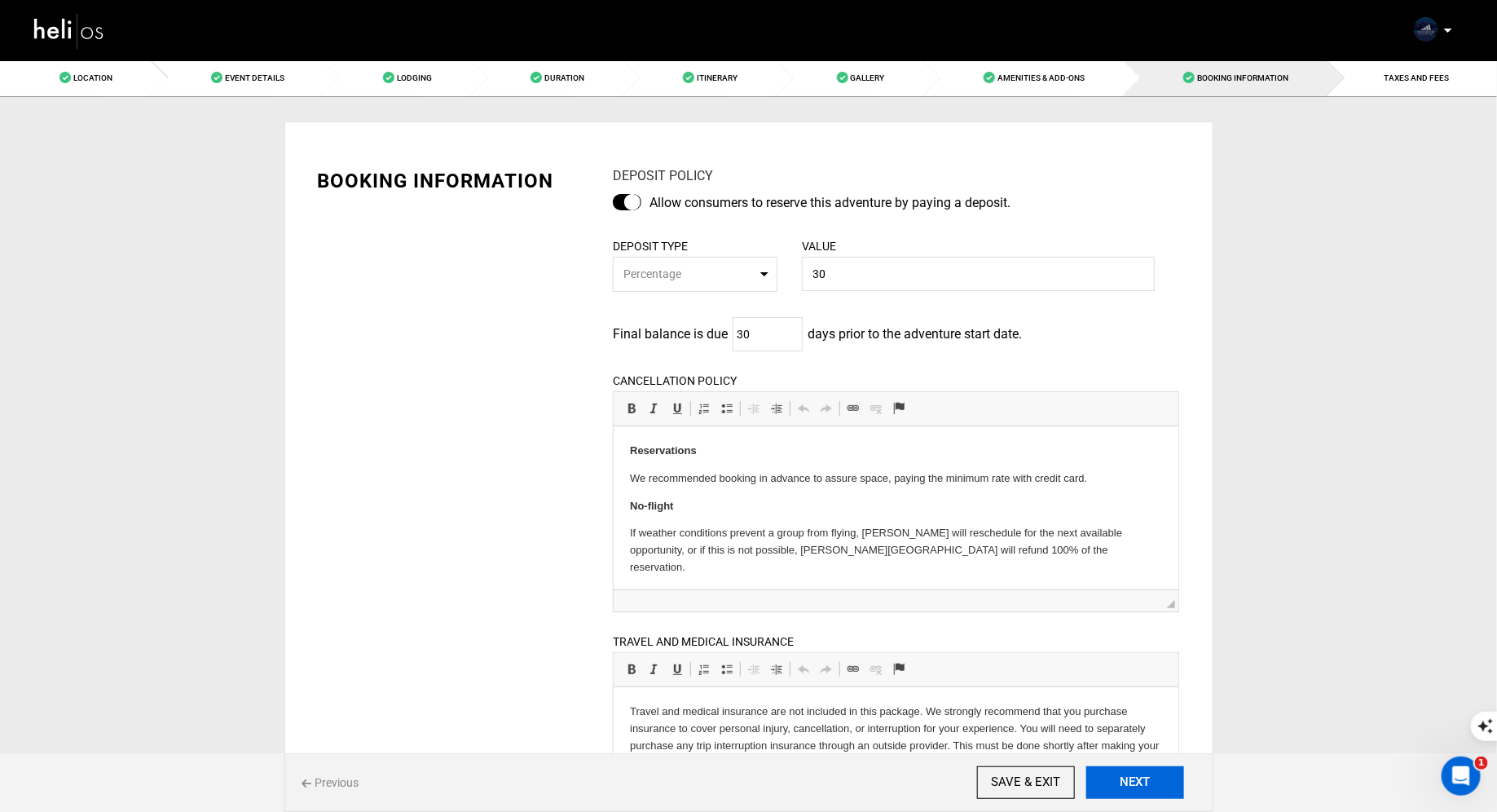
click at [1135, 789] on button "NEXT" at bounding box center [1135, 782] width 98 height 33
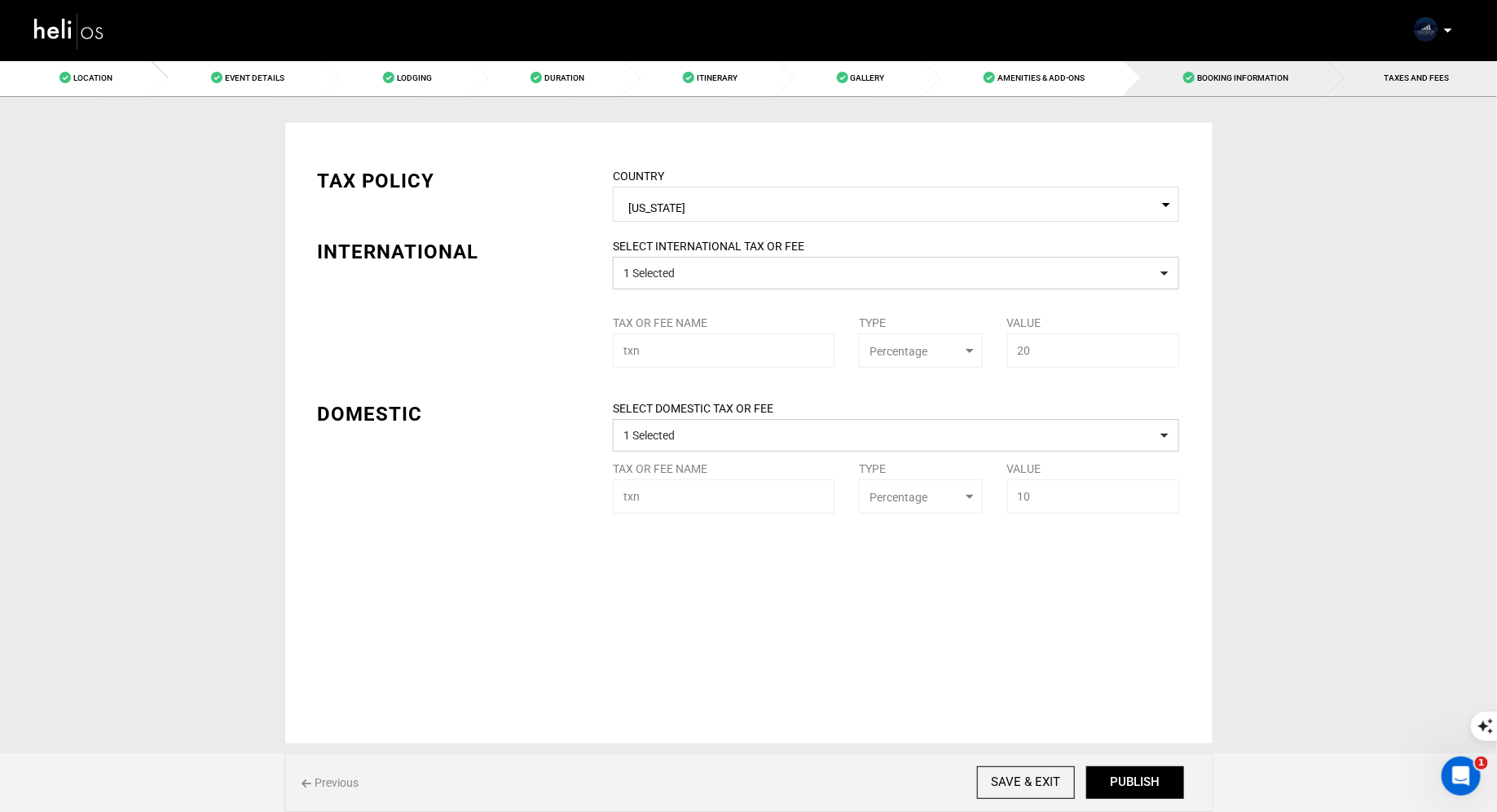
click at [1204, 71] on link "Booking Information" at bounding box center [1227, 77] width 204 height 37
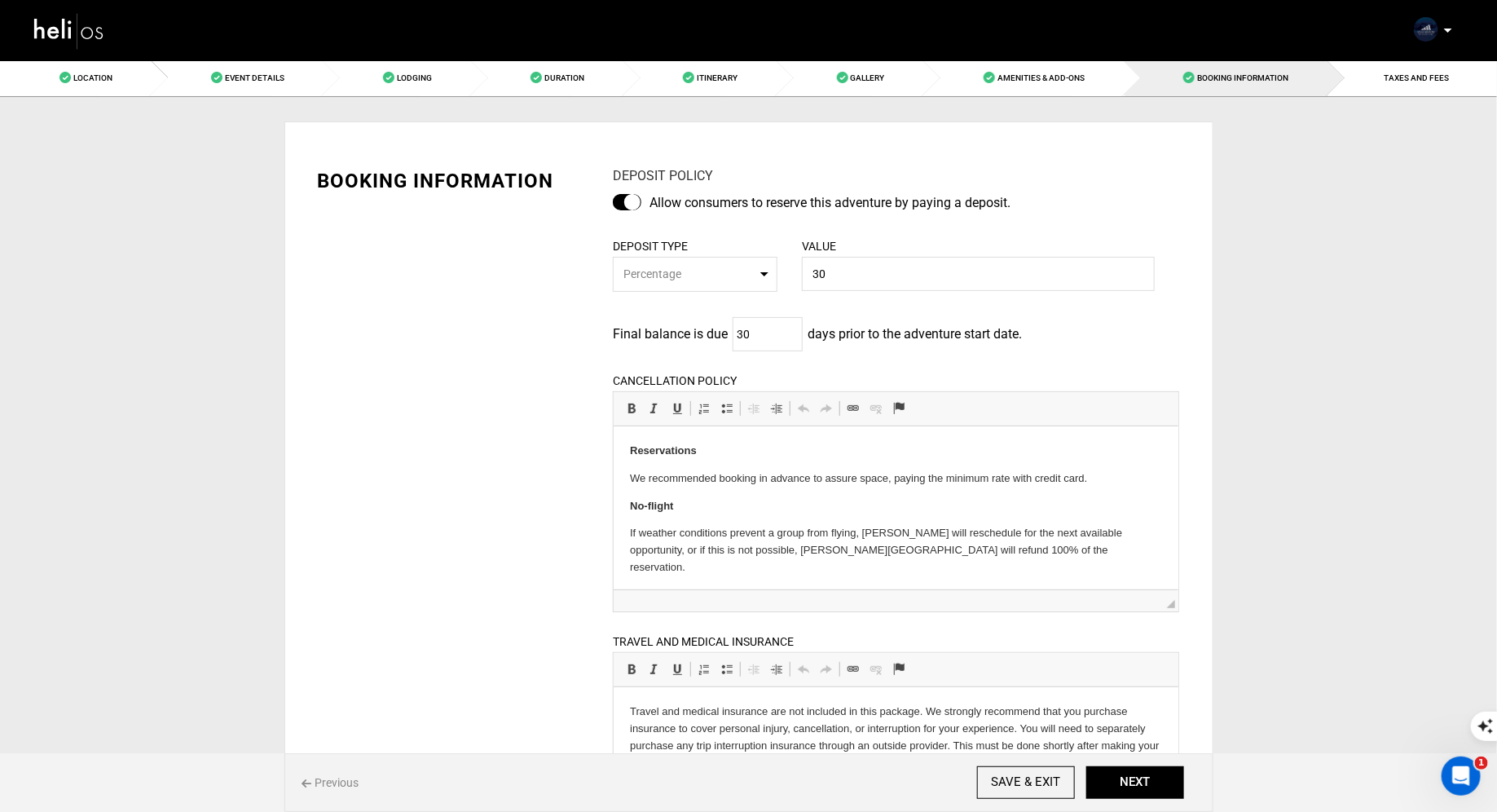
click at [635, 199] on div at bounding box center [627, 201] width 28 height 16
click at [0, 0] on input "checkbox" at bounding box center [0, 0] width 0 height 0
click at [1420, 95] on div "Location Event Details Lodging Duration Itinerary Gallery Amenities & Add-Ons B…" at bounding box center [748, 560] width 1497 height 1001
click at [1420, 88] on link "TAXES AND FEES" at bounding box center [1413, 77] width 169 height 37
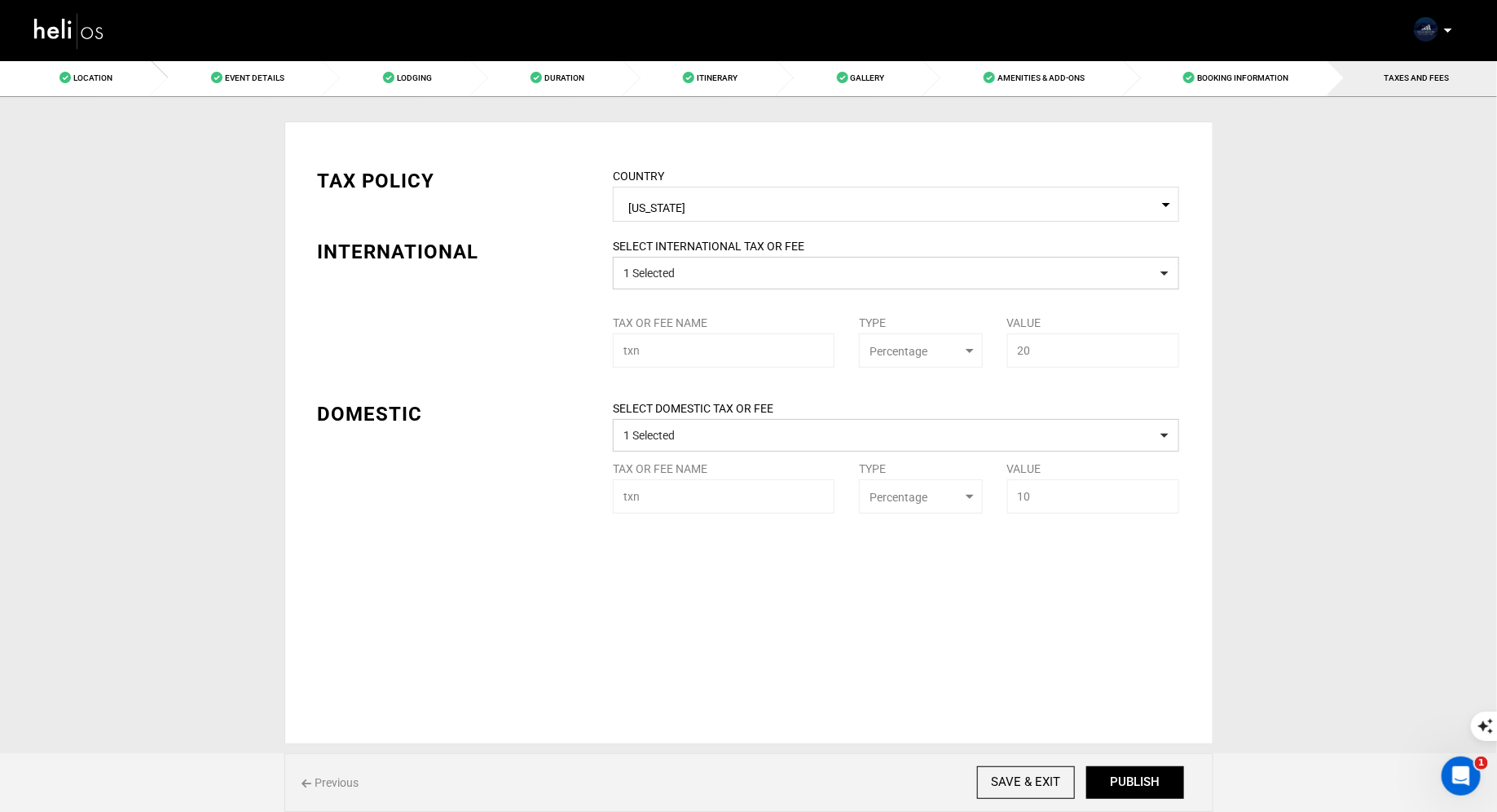
click at [774, 217] on span "Select Country [US_STATE]" at bounding box center [896, 204] width 567 height 35
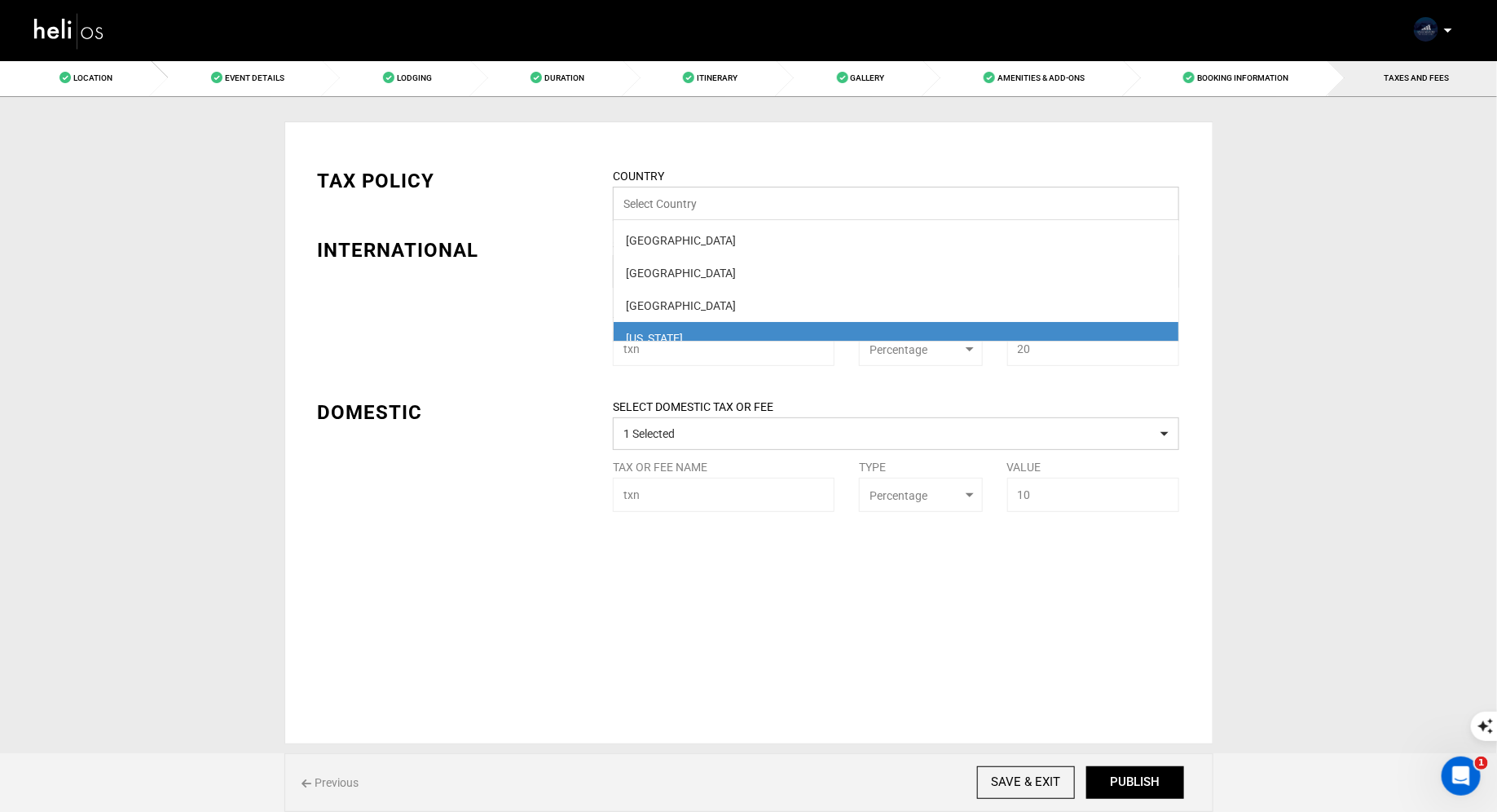
scroll to position [12, 0]
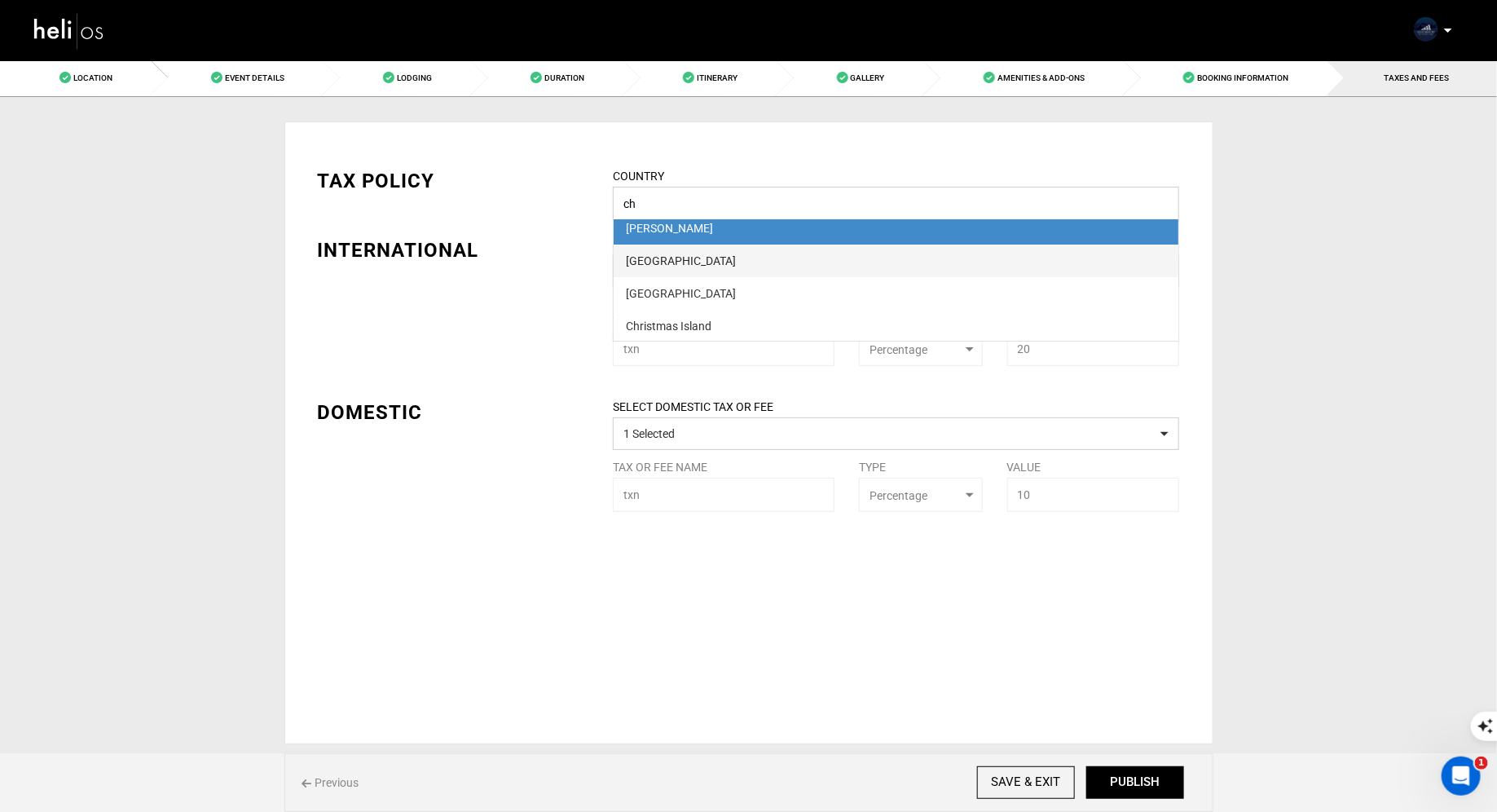
type input "ch"
click at [764, 264] on div "[GEOGRAPHIC_DATA]" at bounding box center [896, 261] width 540 height 16
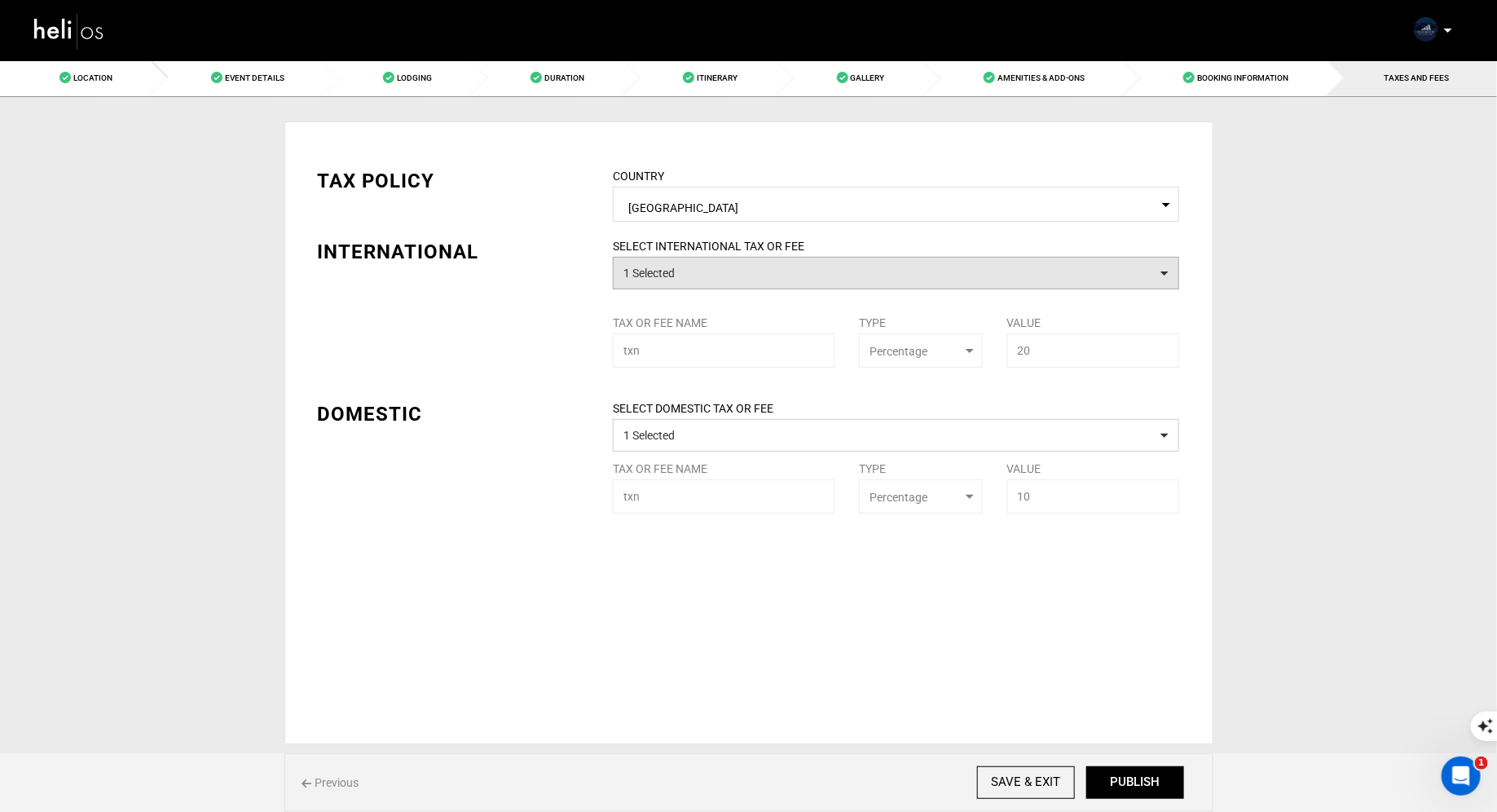
click at [758, 272] on button "1 Selected" at bounding box center [896, 273] width 567 height 33
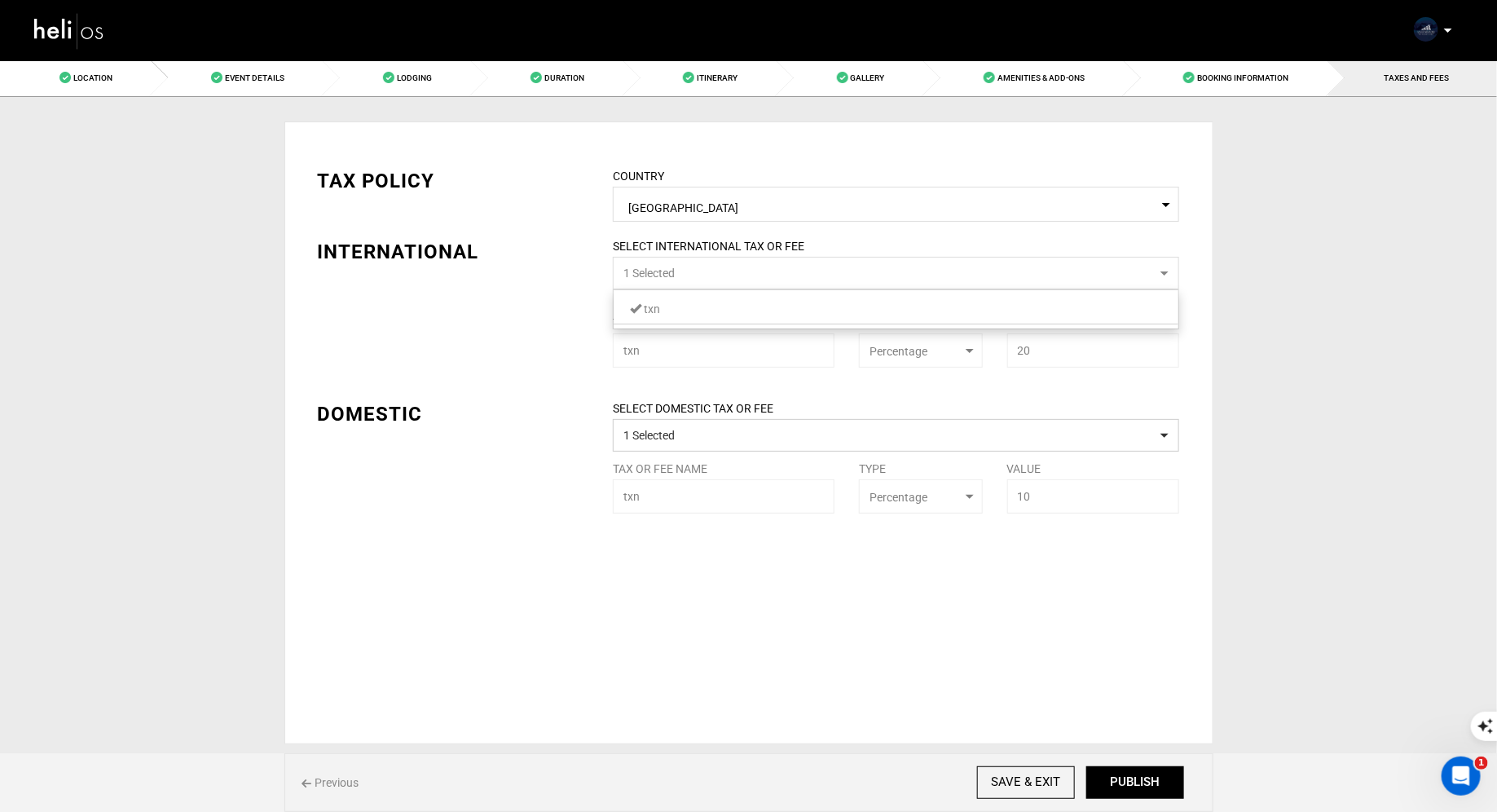
click at [712, 304] on link "txn" at bounding box center [896, 309] width 565 height 21
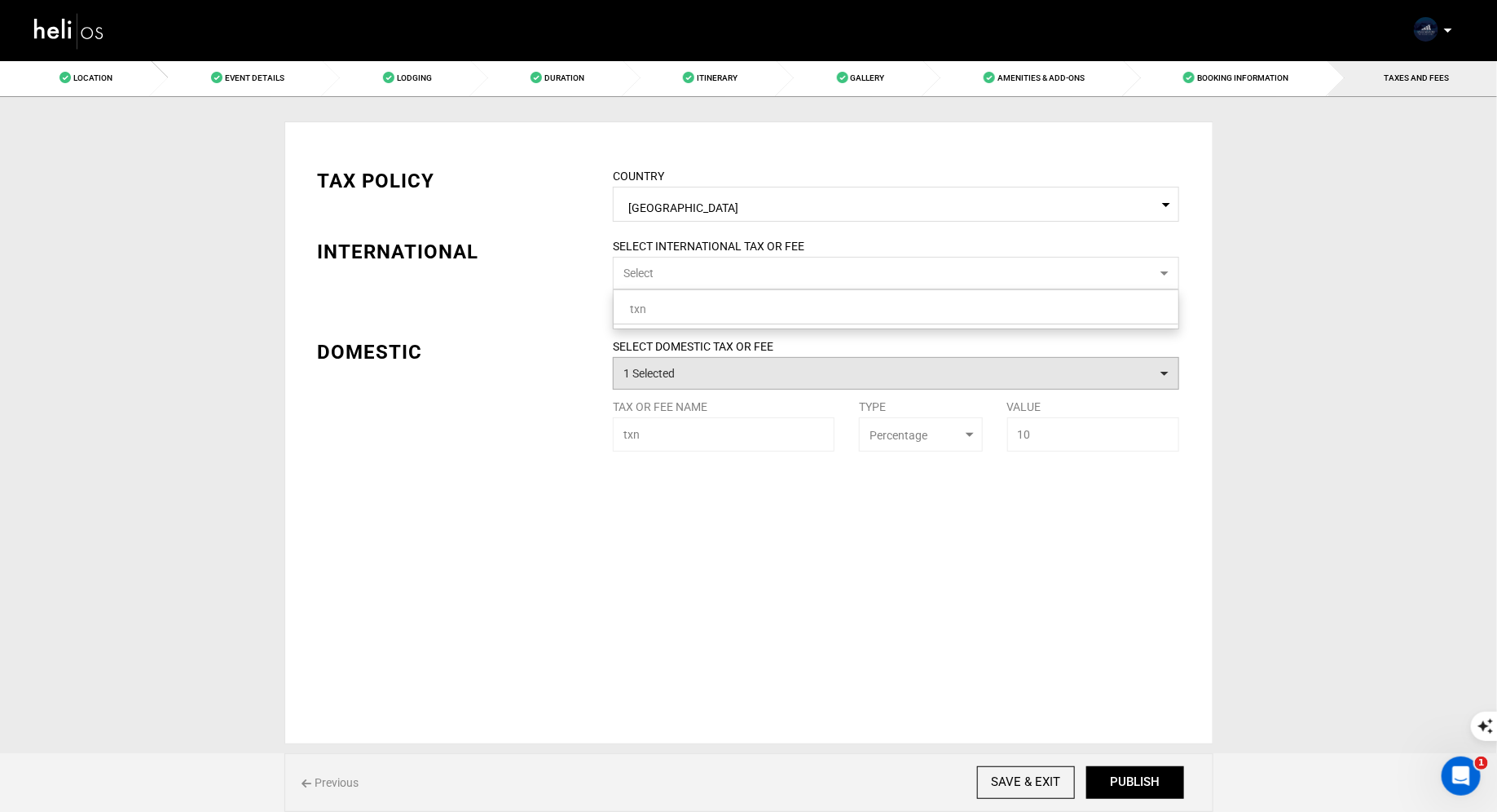
click at [693, 378] on button "1 Selected" at bounding box center [896, 373] width 567 height 33
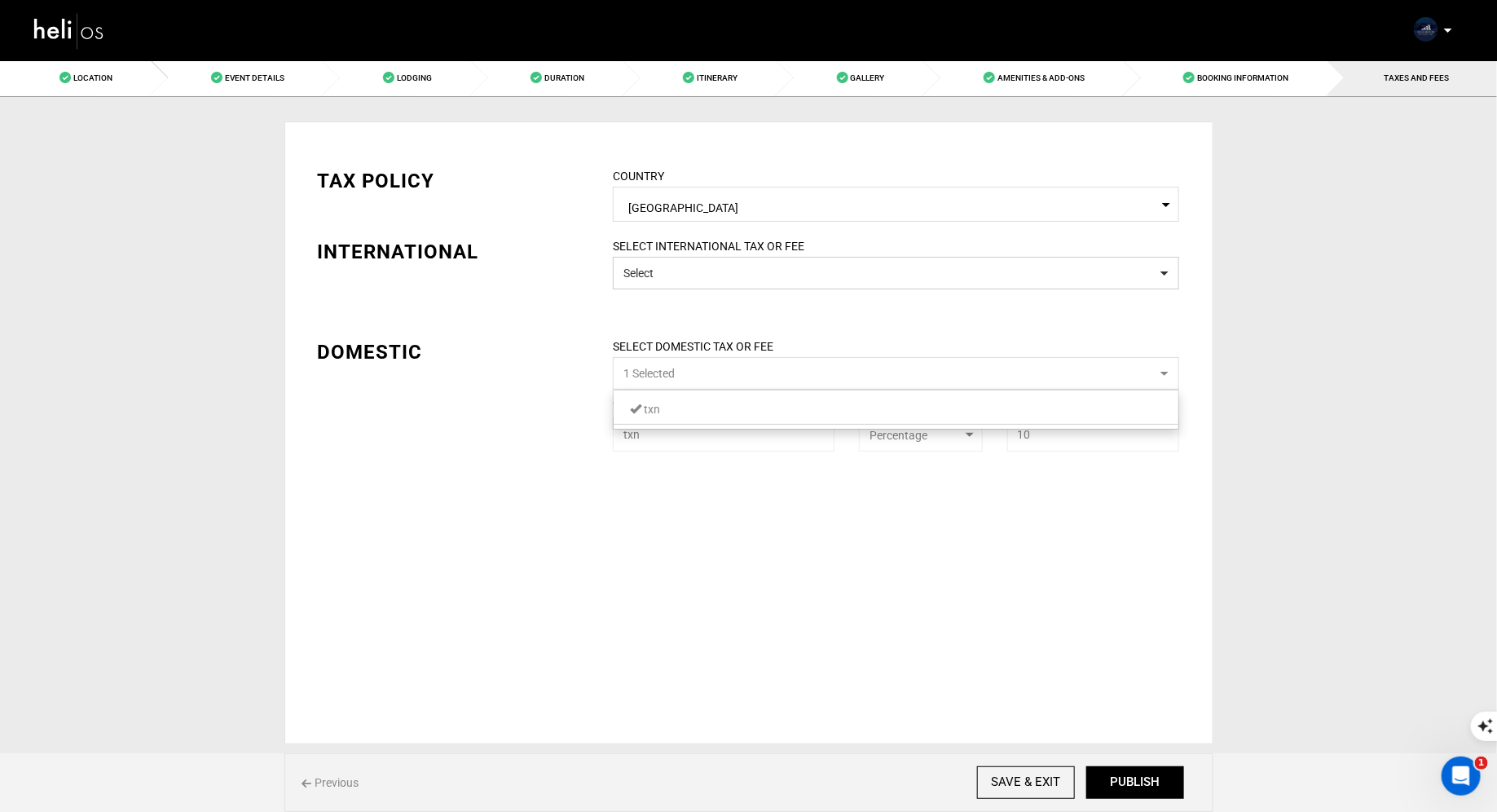
click at [693, 406] on link "txn" at bounding box center [896, 409] width 565 height 21
click at [526, 489] on div "TAX POLICY COUNTRY Select Country [GEOGRAPHIC_DATA] Please select a country. IN…" at bounding box center [749, 432] width 929 height 622
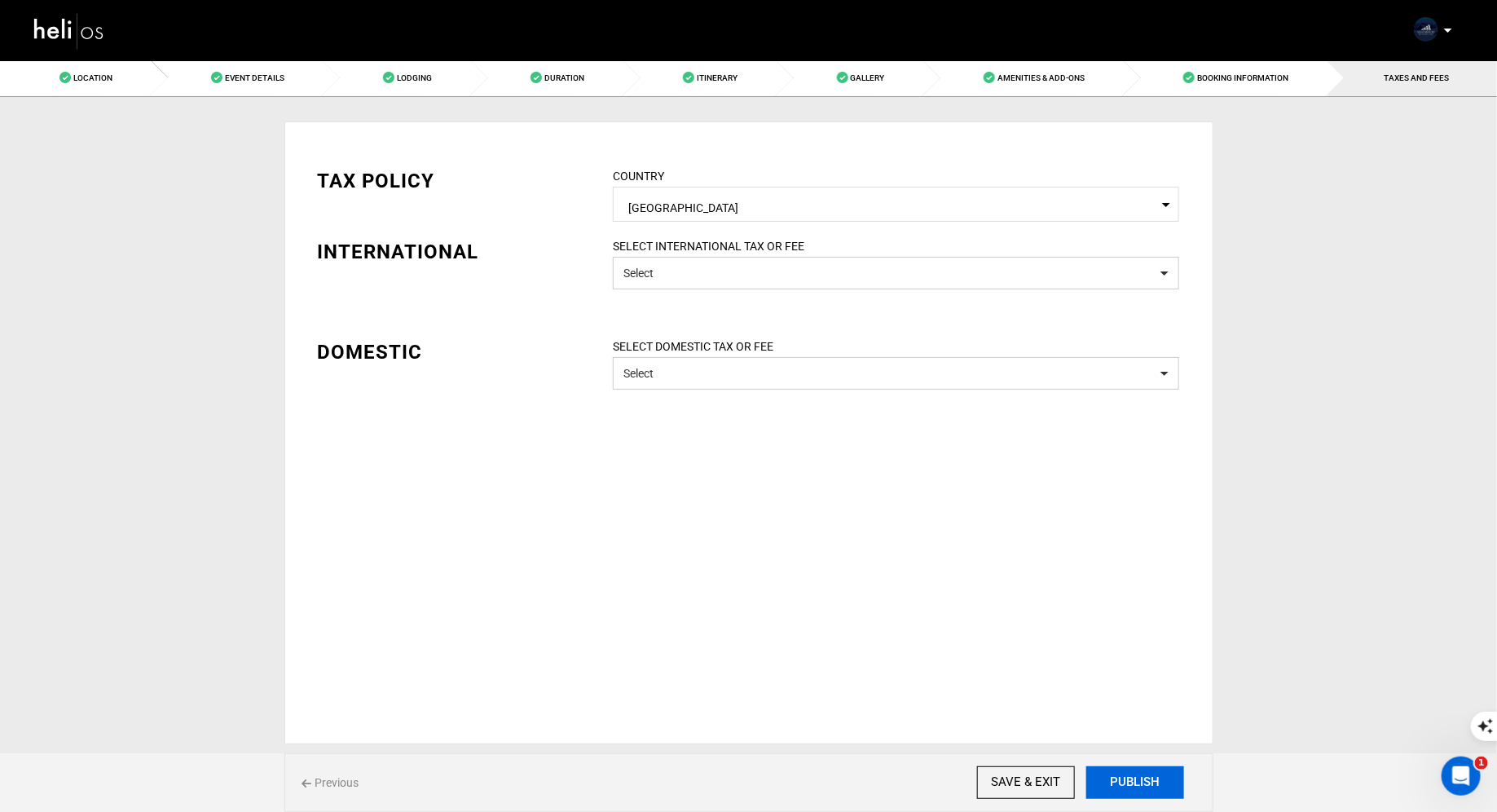
click at [1128, 771] on button "PUBLISH" at bounding box center [1135, 782] width 98 height 33
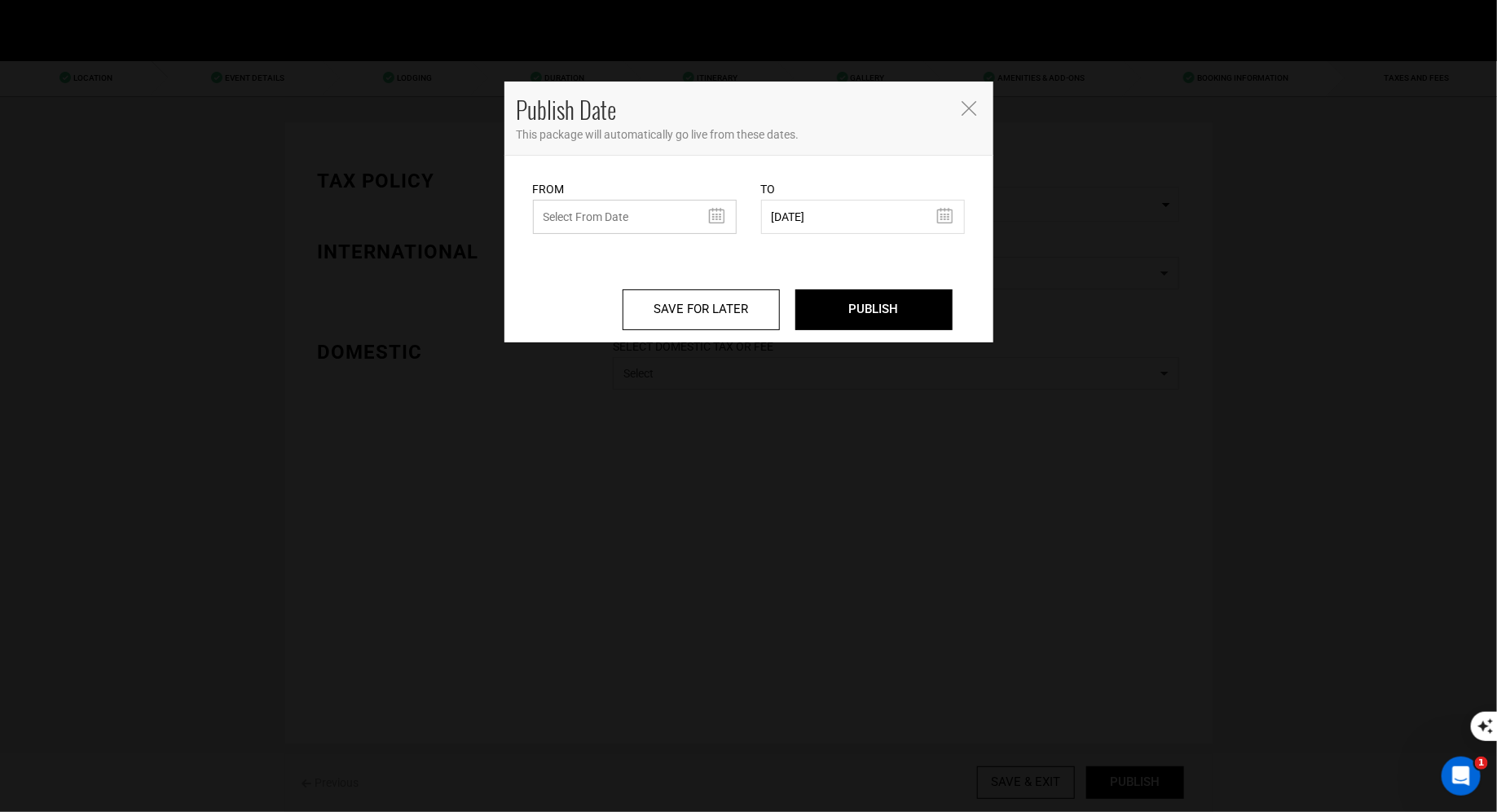
click at [640, 207] on input "text" at bounding box center [635, 216] width 204 height 34
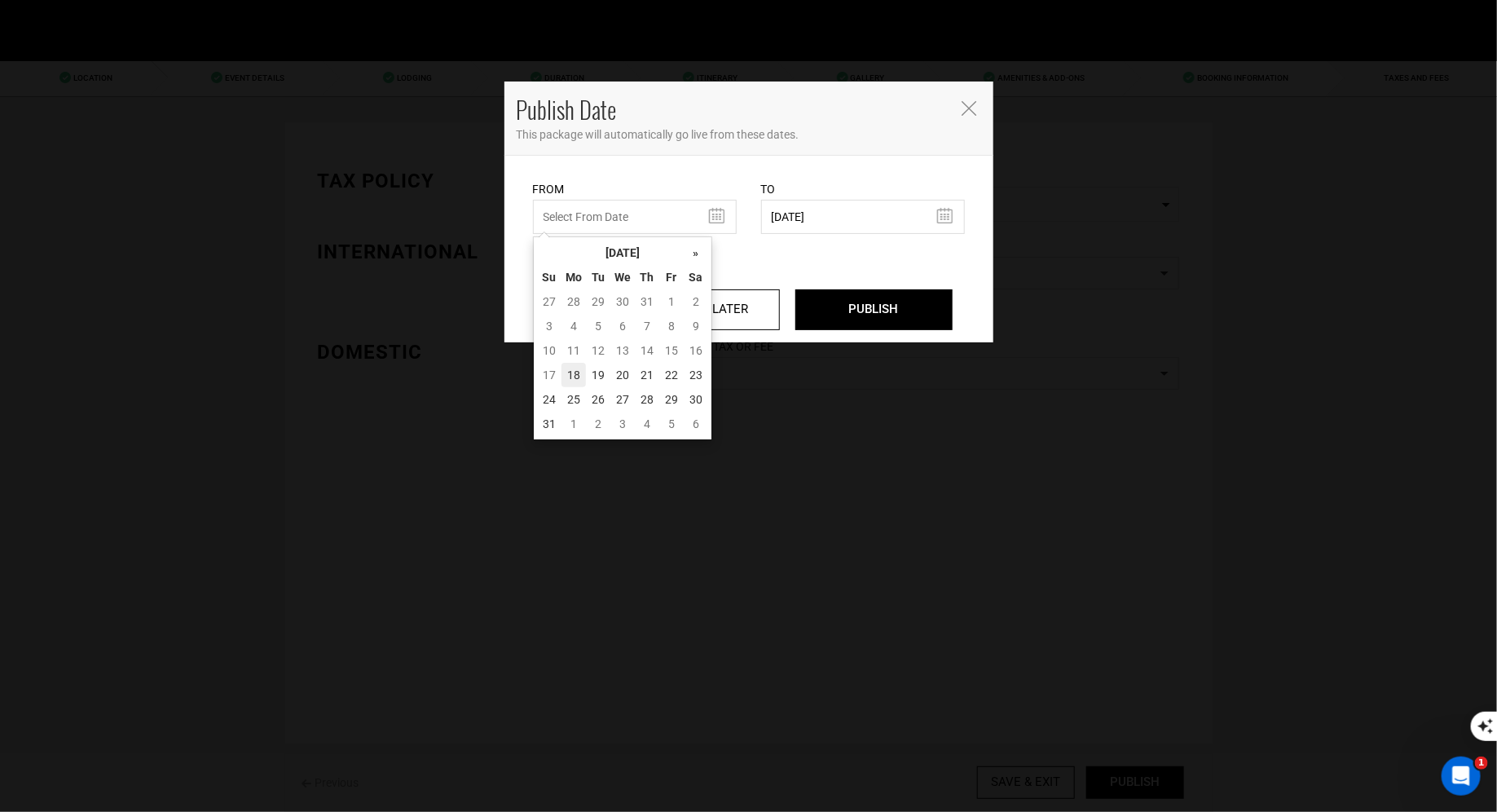
click at [574, 372] on td "18" at bounding box center [574, 375] width 25 height 25
type input "[DATE]"
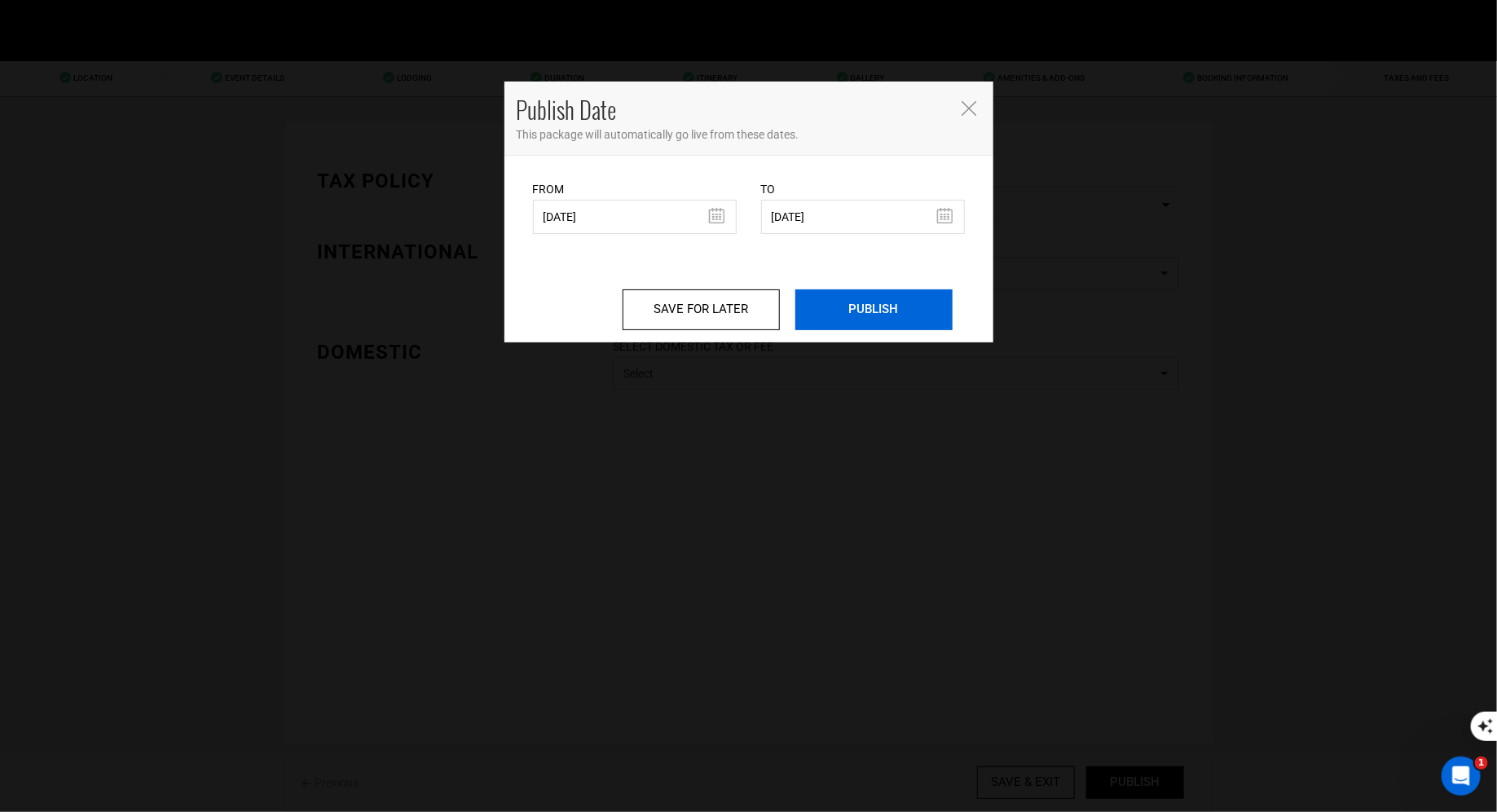
click at [895, 306] on input "PUBLISH" at bounding box center [874, 309] width 158 height 41
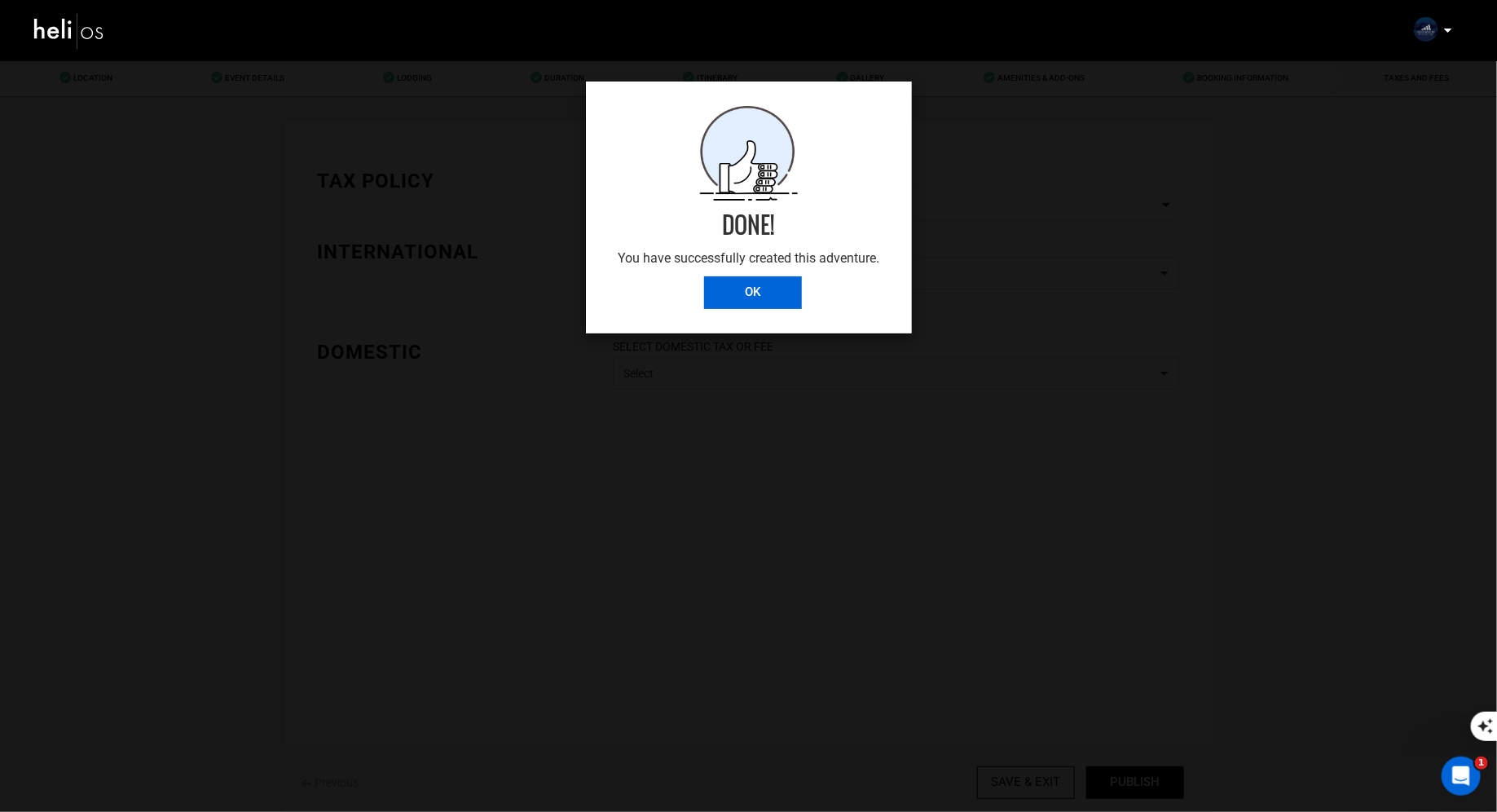
click at [749, 295] on input "OK" at bounding box center [754, 293] width 98 height 33
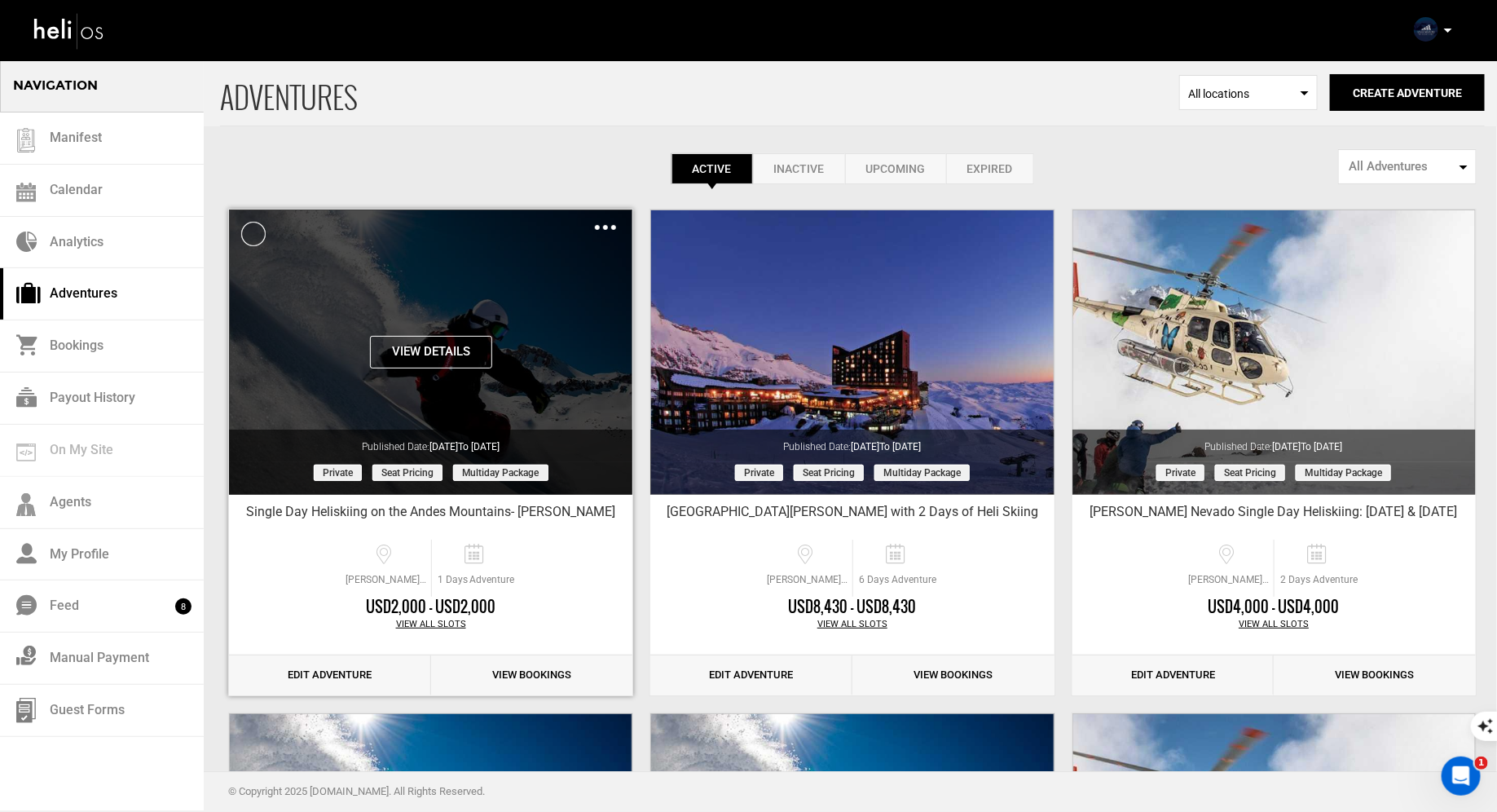
click at [610, 229] on div "Clone De-Activate Share Delete" at bounding box center [605, 227] width 21 height 19
click at [605, 231] on div "Clone De-Activate Share Delete" at bounding box center [605, 227] width 21 height 19
click at [604, 226] on img at bounding box center [605, 227] width 21 height 5
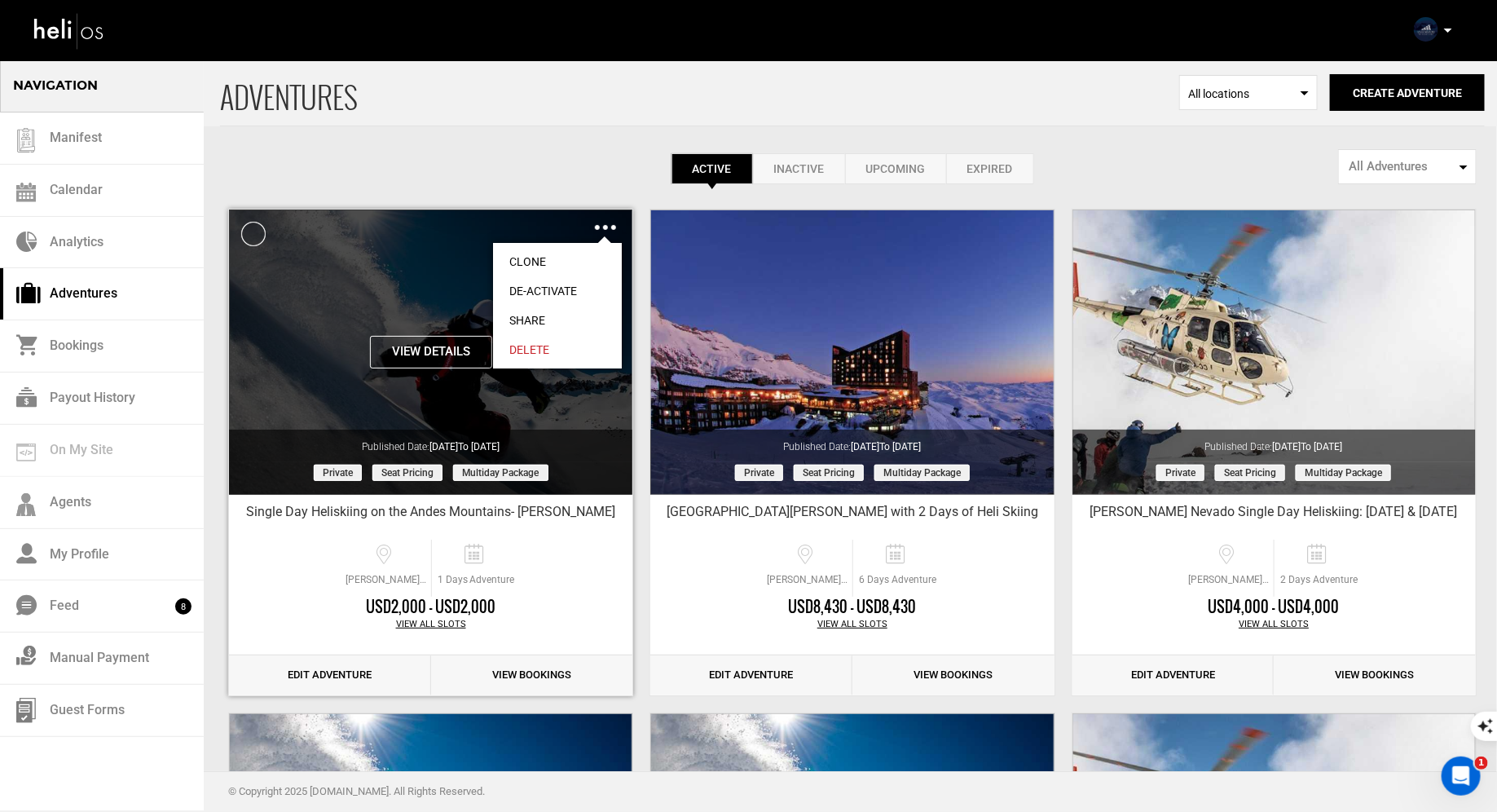
click at [531, 320] on link "Share" at bounding box center [557, 320] width 128 height 29
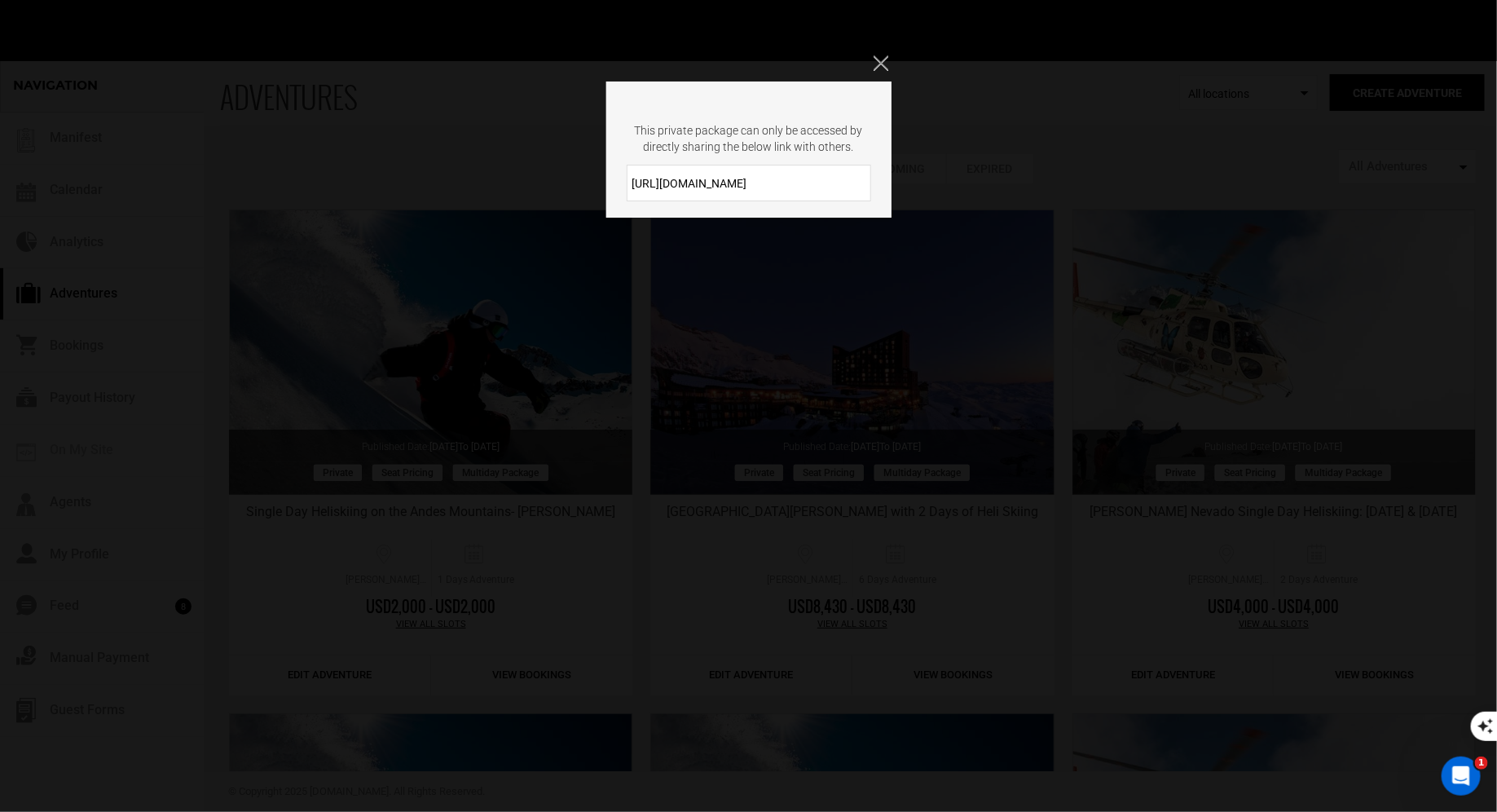
drag, startPoint x: 787, startPoint y: 174, endPoint x: 647, endPoint y: 174, distance: 140.0
click at [645, 174] on input "[URL][DOMAIN_NAME]" at bounding box center [749, 182] width 245 height 37
drag, startPoint x: 771, startPoint y: 193, endPoint x: 616, endPoint y: 189, distance: 155.1
click at [616, 189] on div "[URL][DOMAIN_NAME]" at bounding box center [749, 182] width 285 height 37
click at [890, 16] on div "This private package can only be accessed by directly sharing the below link wi…" at bounding box center [748, 406] width 1497 height 812
